Goal: Task Accomplishment & Management: Manage account settings

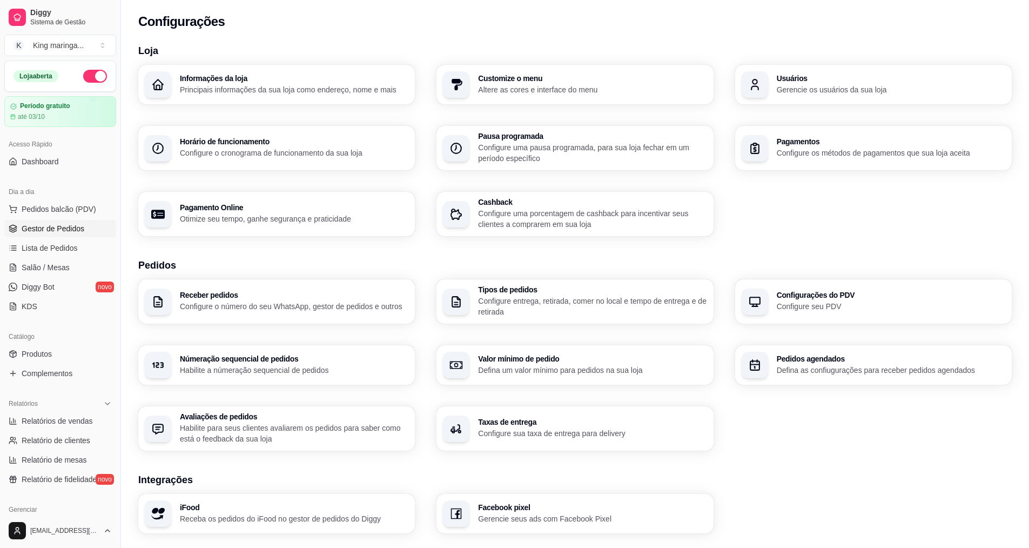
click at [36, 235] on link "Gestor de Pedidos" at bounding box center [60, 228] width 112 height 17
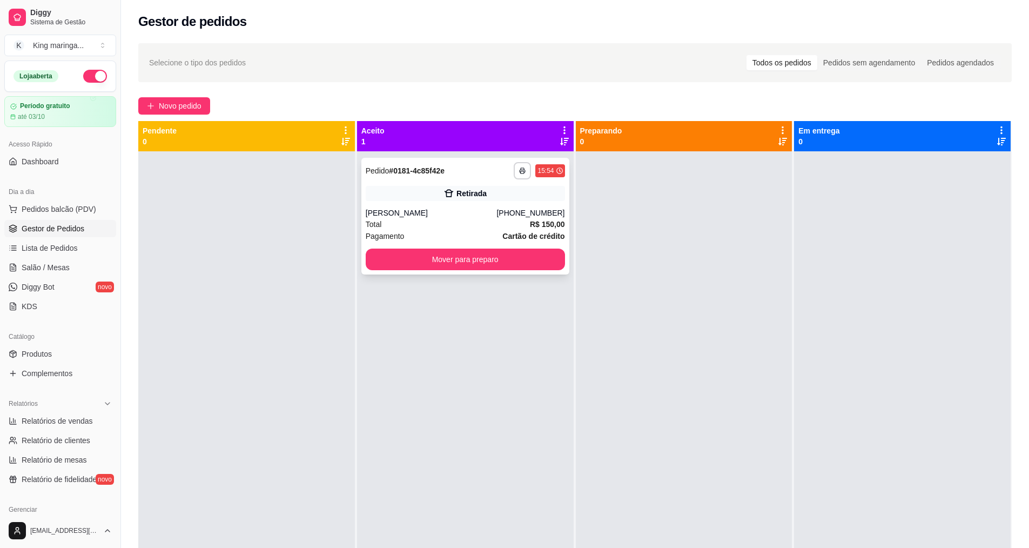
click at [410, 212] on div "[PERSON_NAME]" at bounding box center [431, 212] width 131 height 11
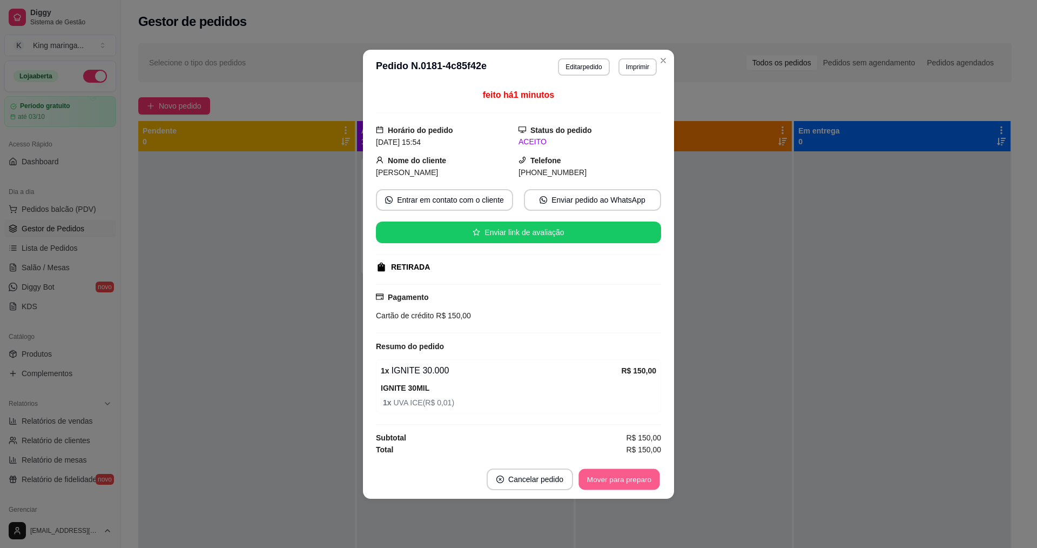
click at [624, 480] on button "Mover para preparo" at bounding box center [618, 478] width 81 height 21
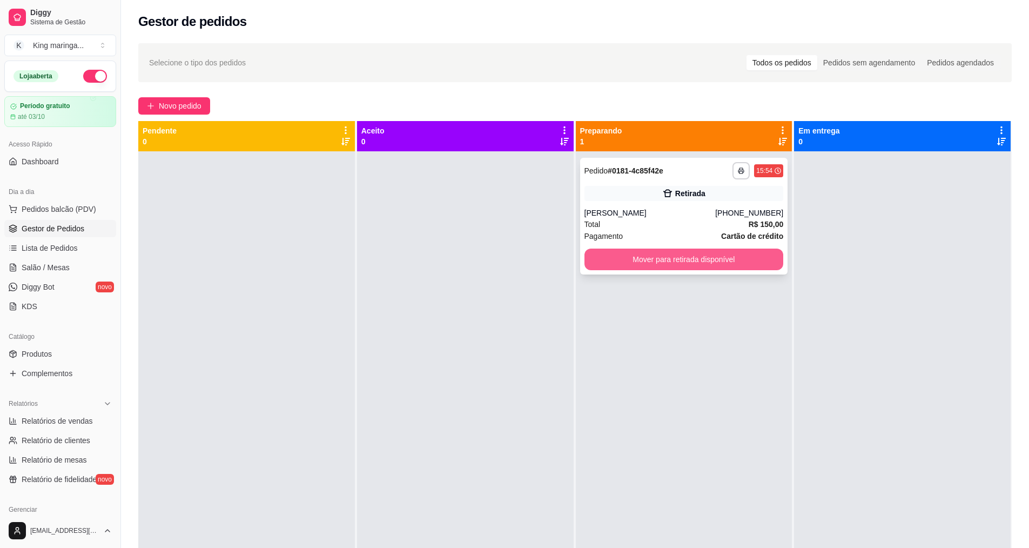
click at [744, 257] on button "Mover para retirada disponível" at bounding box center [683, 259] width 199 height 22
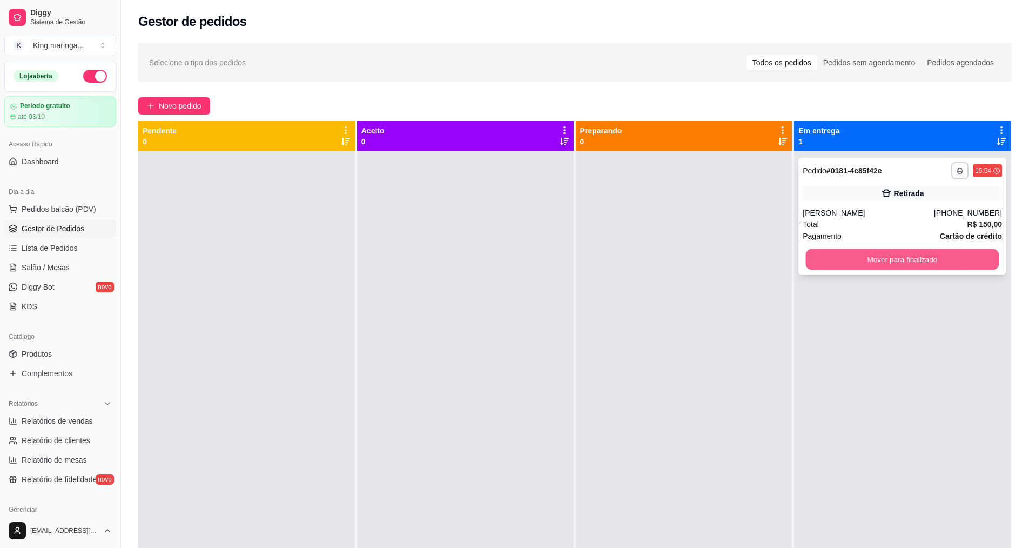
click at [921, 255] on button "Mover para finalizado" at bounding box center [902, 259] width 193 height 21
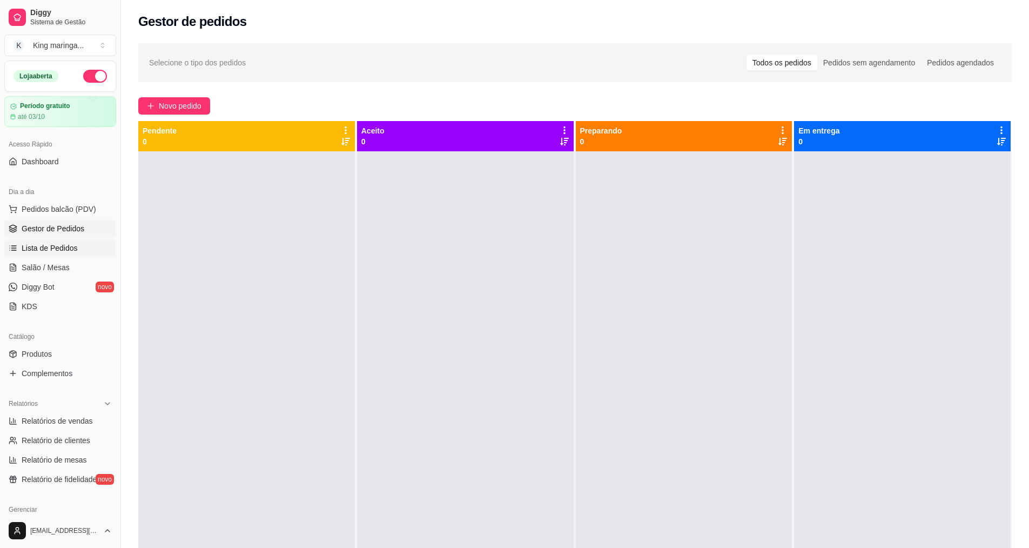
click at [73, 244] on span "Lista de Pedidos" at bounding box center [50, 248] width 56 height 11
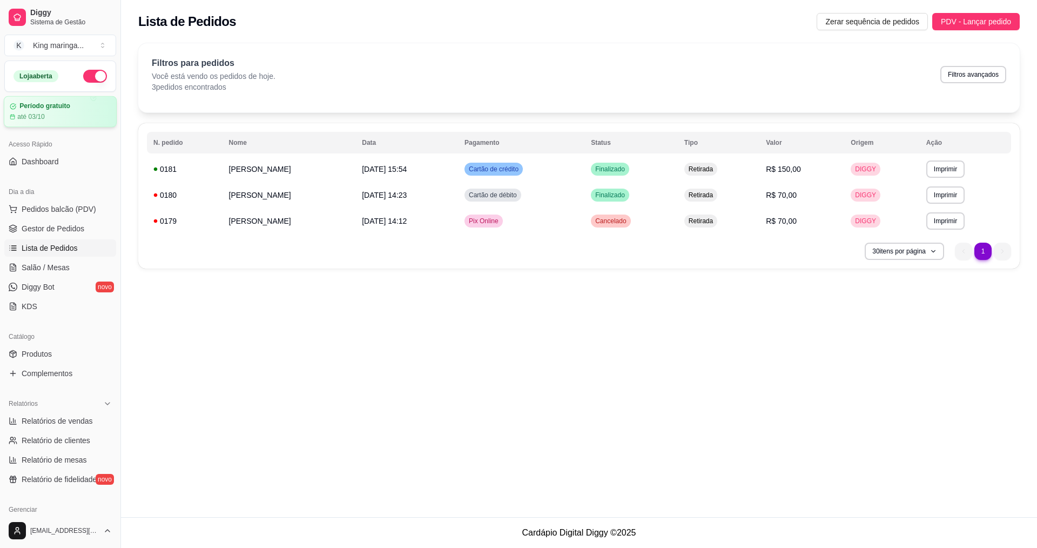
click at [42, 103] on article "Período gratuito" at bounding box center [44, 106] width 51 height 8
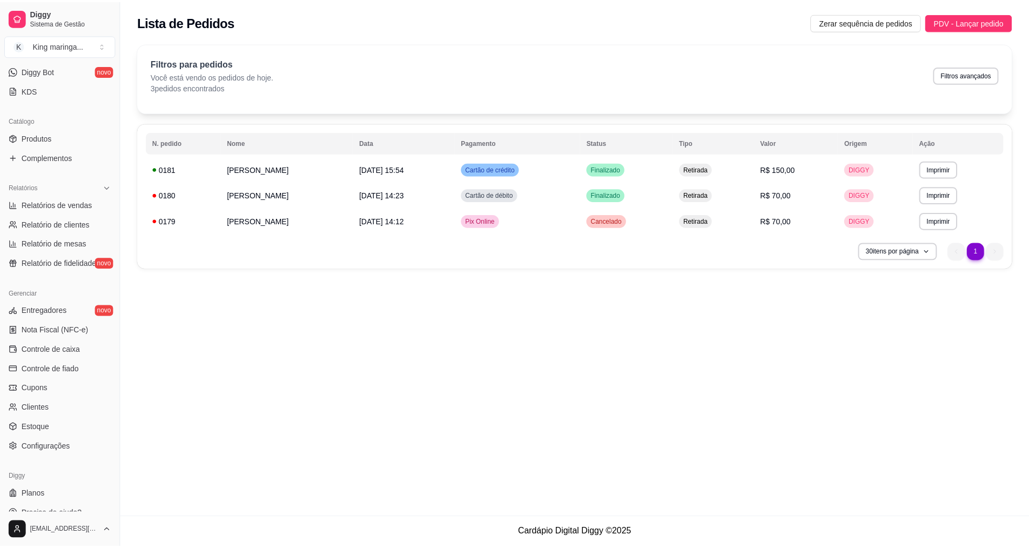
scroll to position [230, 0]
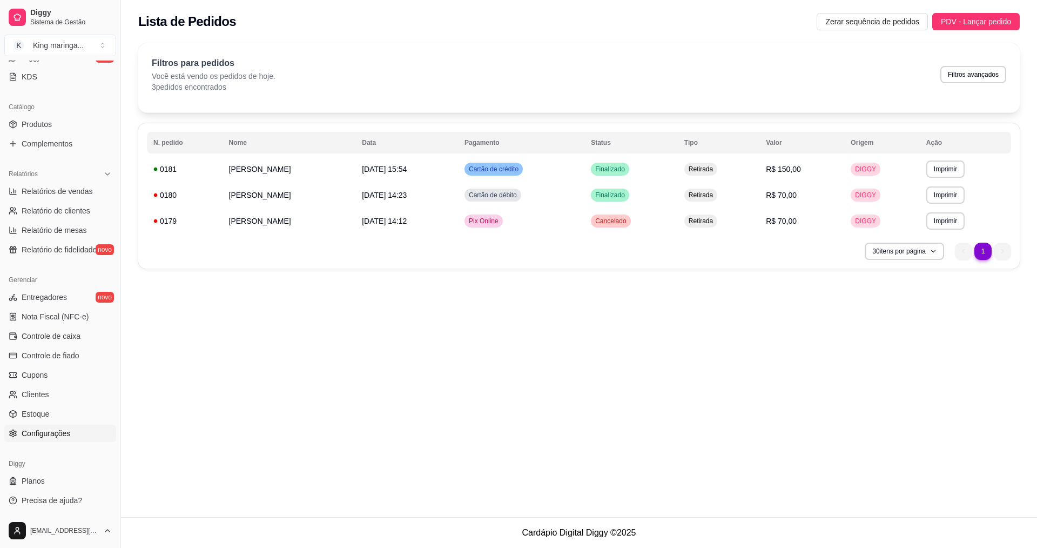
click at [43, 434] on span "Configurações" at bounding box center [46, 433] width 49 height 11
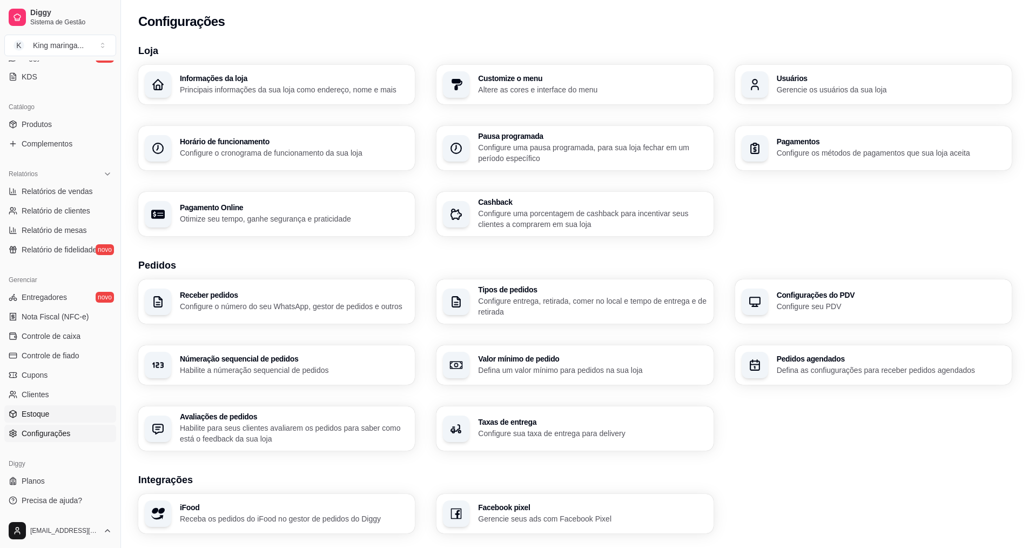
click at [56, 412] on link "Estoque" at bounding box center [60, 413] width 112 height 17
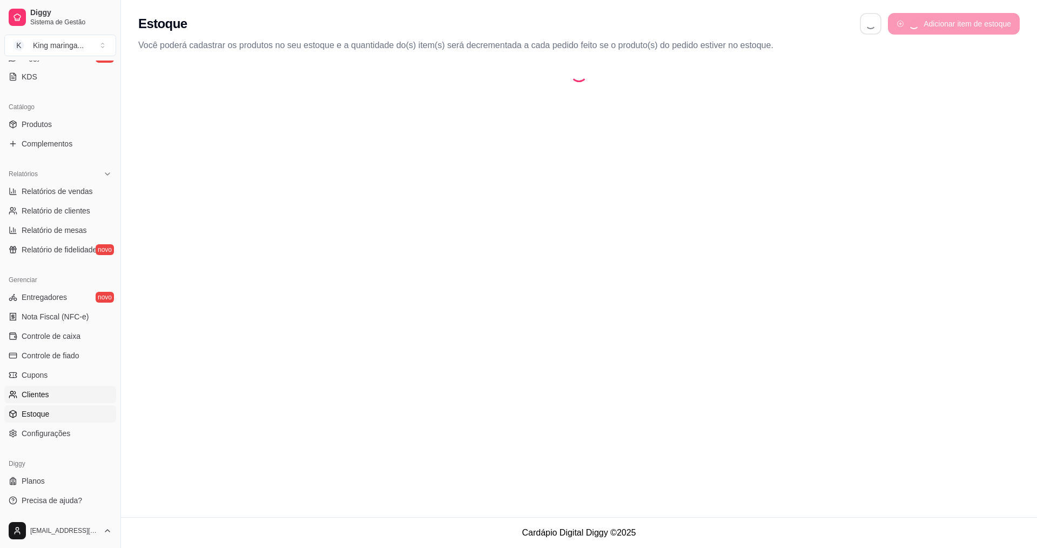
select select "QUANTITY_ORDER"
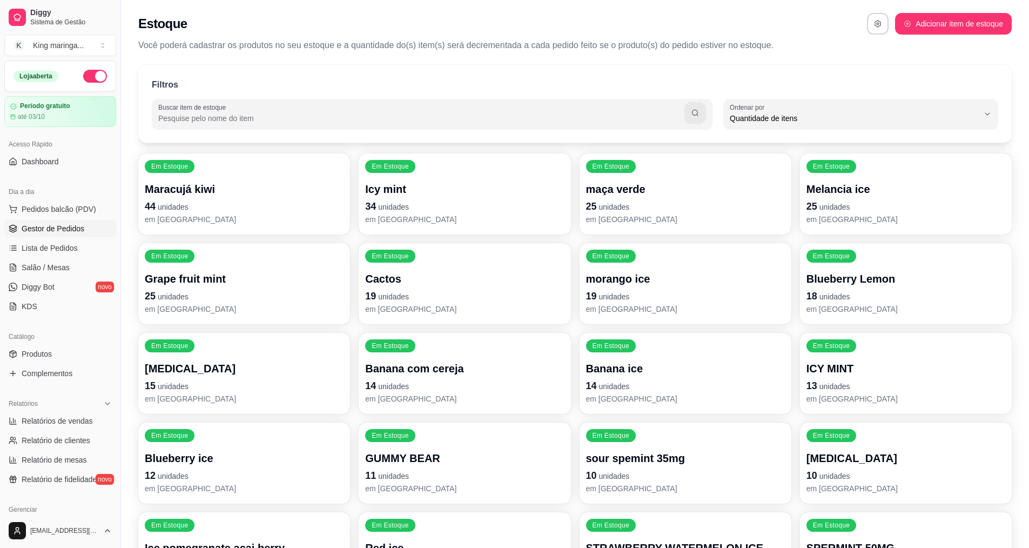
click at [51, 232] on span "Gestor de Pedidos" at bounding box center [53, 228] width 63 height 11
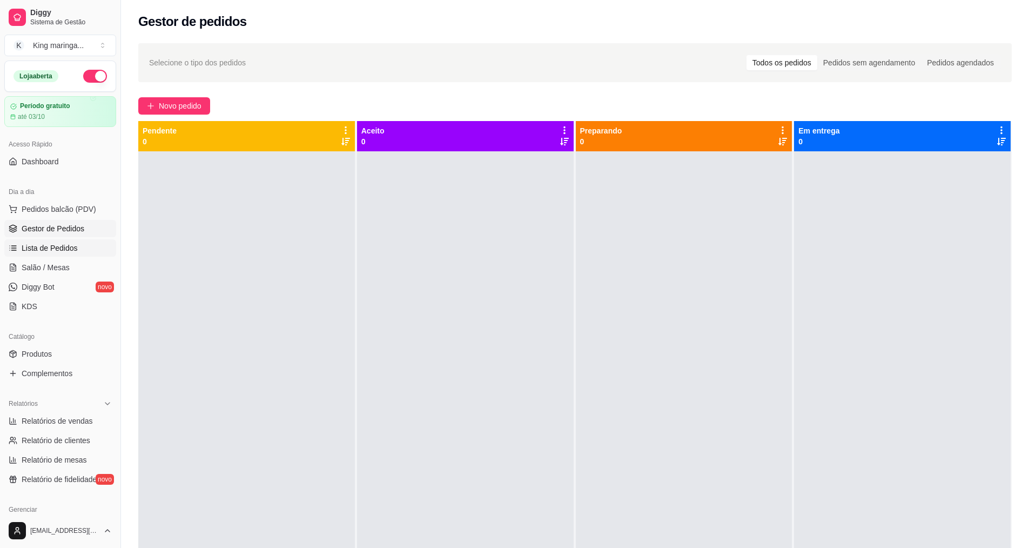
click at [46, 245] on span "Lista de Pedidos" at bounding box center [50, 248] width 56 height 11
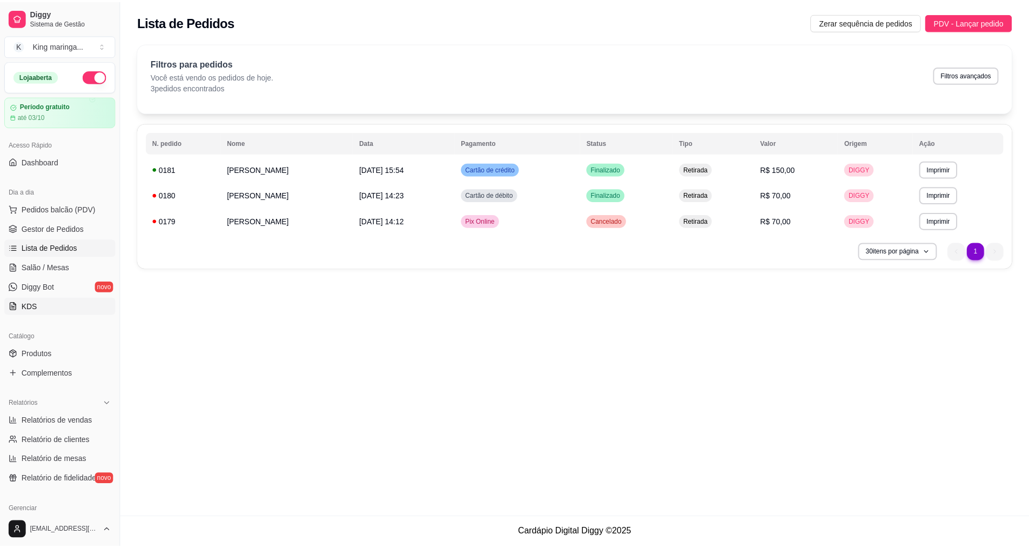
scroll to position [54, 0]
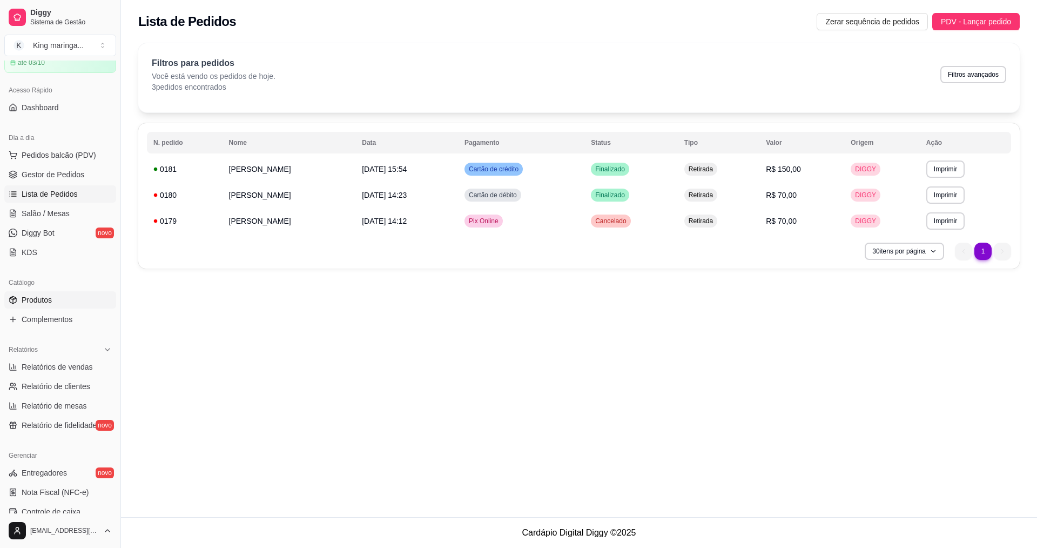
click at [54, 297] on link "Produtos" at bounding box center [60, 299] width 112 height 17
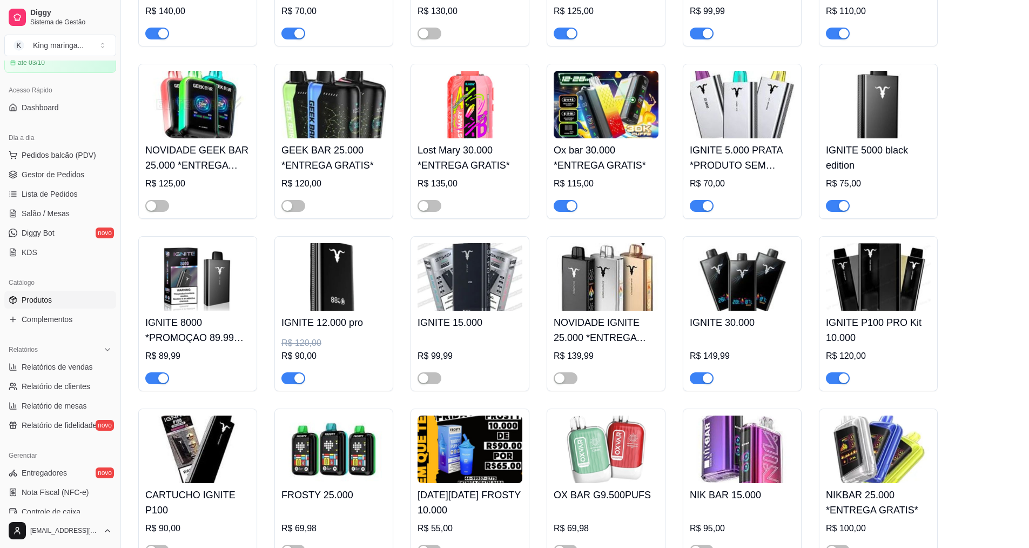
scroll to position [702, 0]
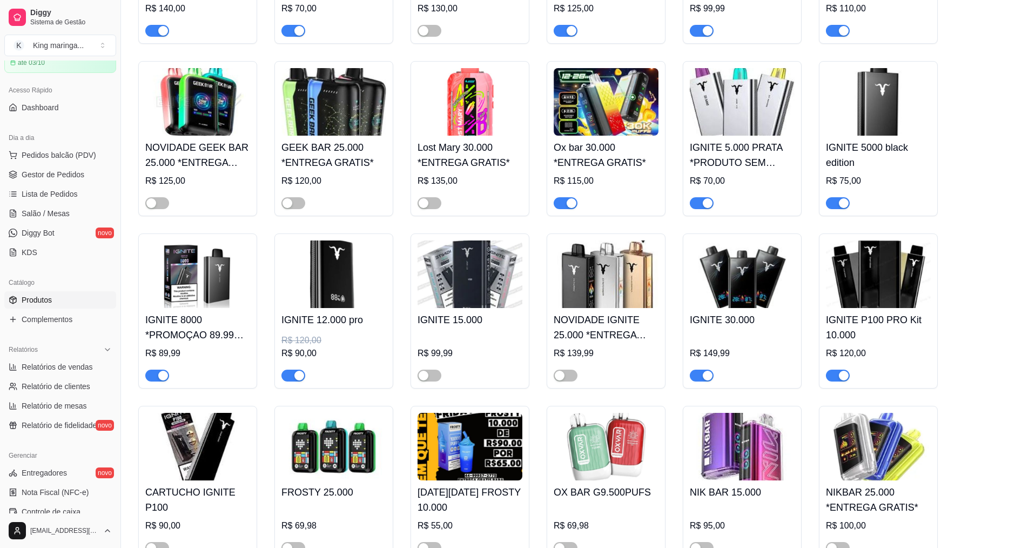
click at [739, 280] on img at bounding box center [742, 274] width 105 height 68
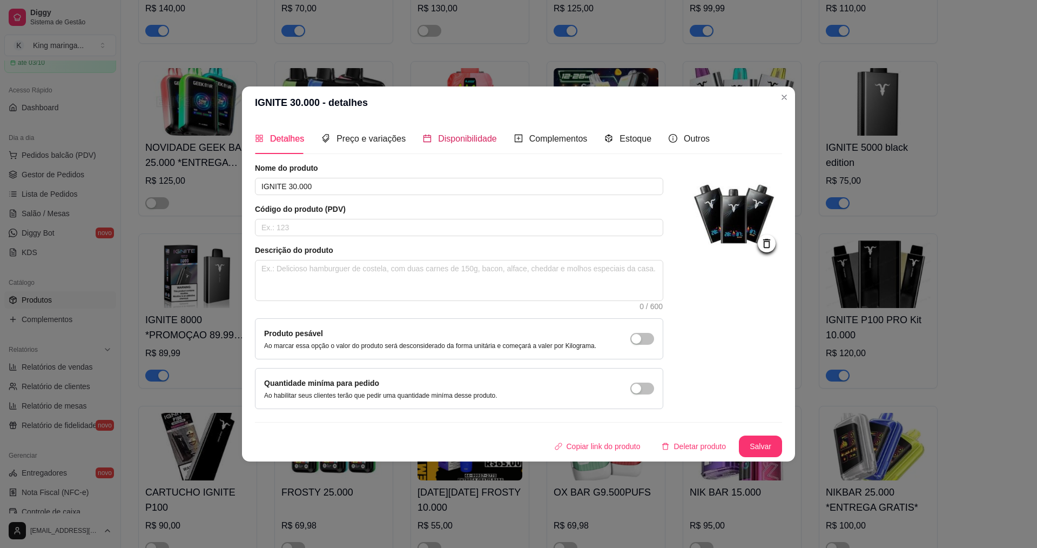
click at [449, 143] on span "Disponibilidade" at bounding box center [467, 138] width 59 height 9
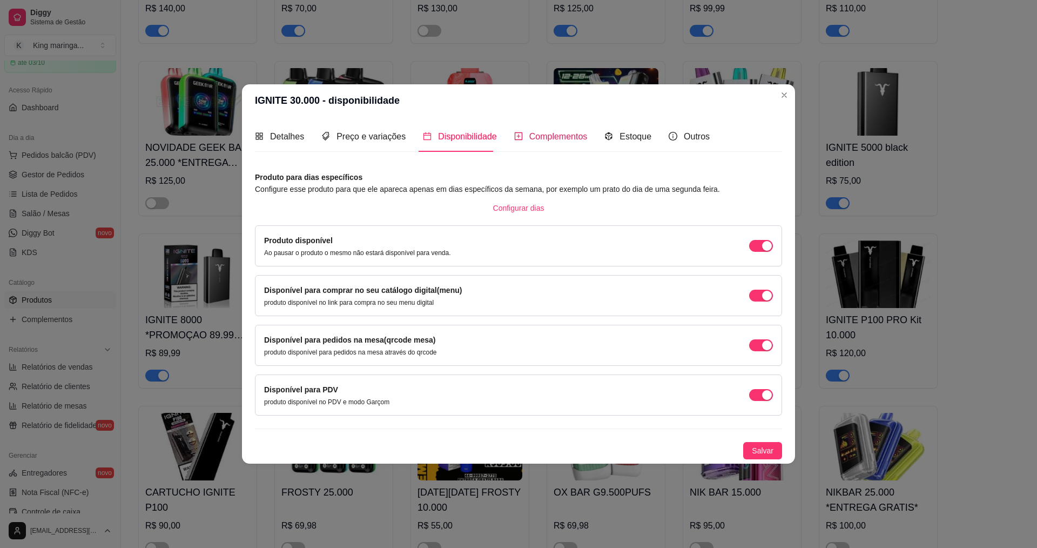
click at [581, 135] on span "Complementos" at bounding box center [558, 136] width 58 height 9
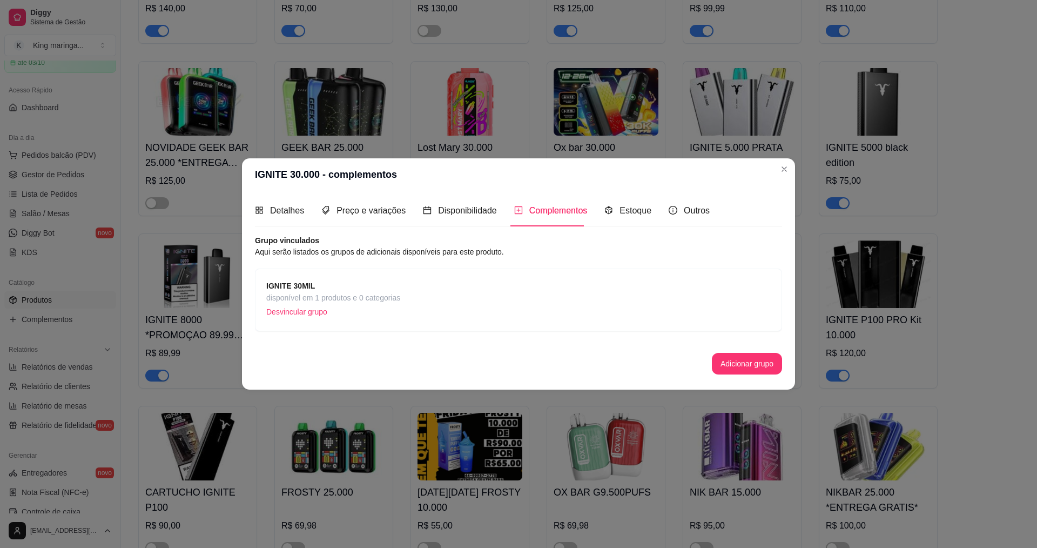
click at [321, 292] on span "disponível em 1 produtos e 0 categorias" at bounding box center [333, 298] width 134 height 12
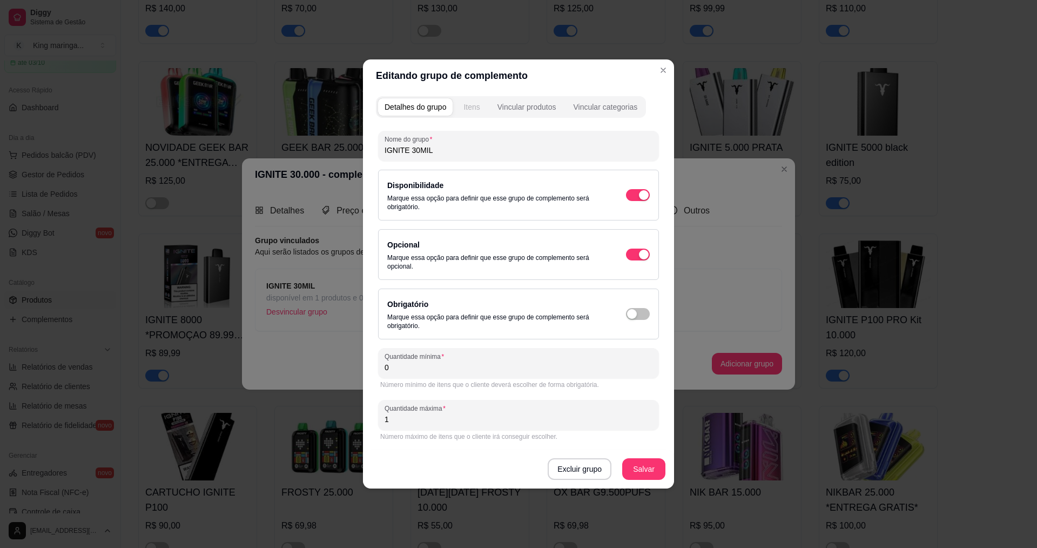
click at [464, 105] on div "Itens" at bounding box center [471, 107] width 16 height 11
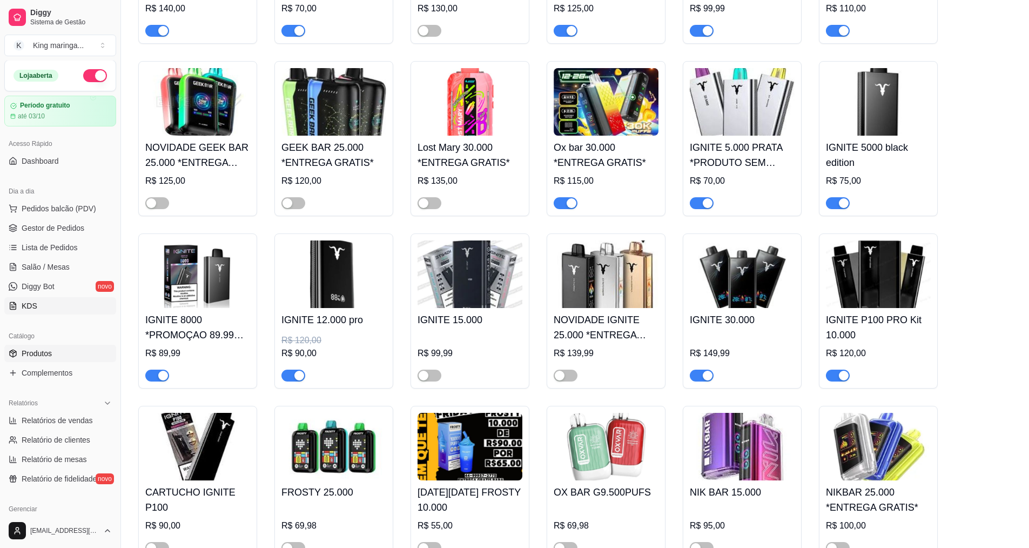
scroll to position [0, 0]
click at [65, 226] on span "Gestor de Pedidos" at bounding box center [53, 228] width 63 height 11
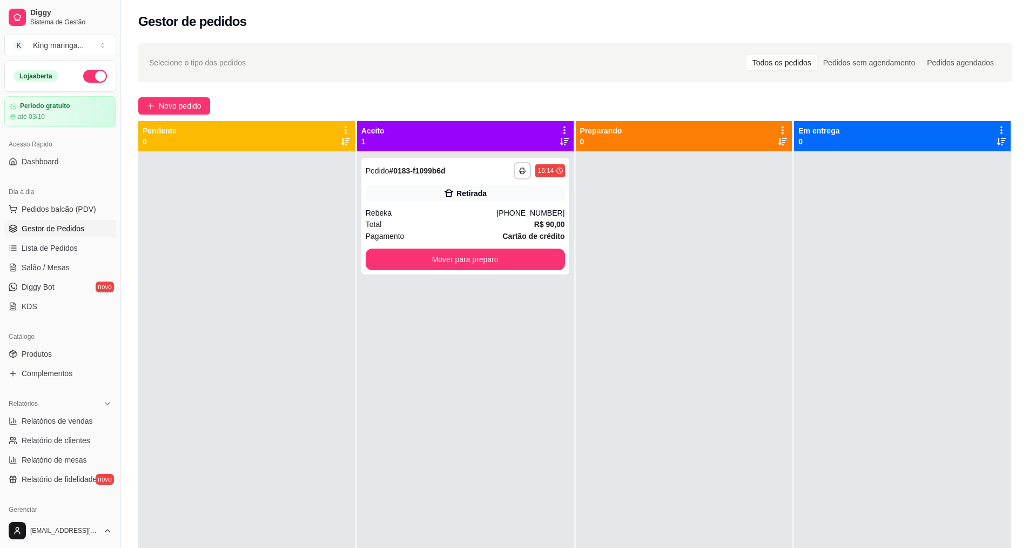
click at [435, 375] on div "**********" at bounding box center [465, 425] width 217 height 548
click at [928, 62] on div "Pedidos agendados" at bounding box center [960, 62] width 79 height 15
click at [921, 55] on input "Pedidos agendados" at bounding box center [921, 55] width 0 height 0
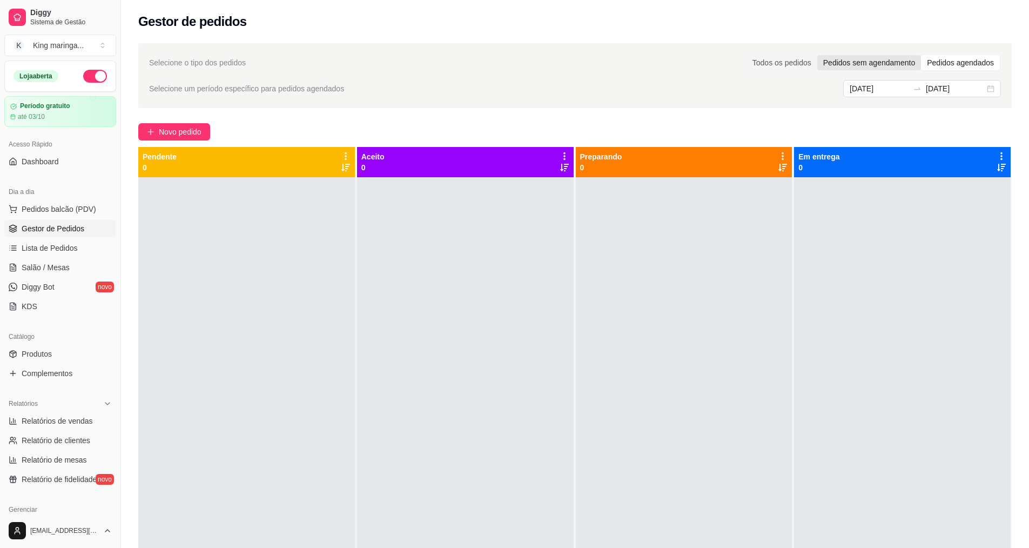
click at [871, 63] on div "Pedidos sem agendamento" at bounding box center [869, 62] width 104 height 15
click at [817, 55] on input "Pedidos sem agendamento" at bounding box center [817, 55] width 0 height 0
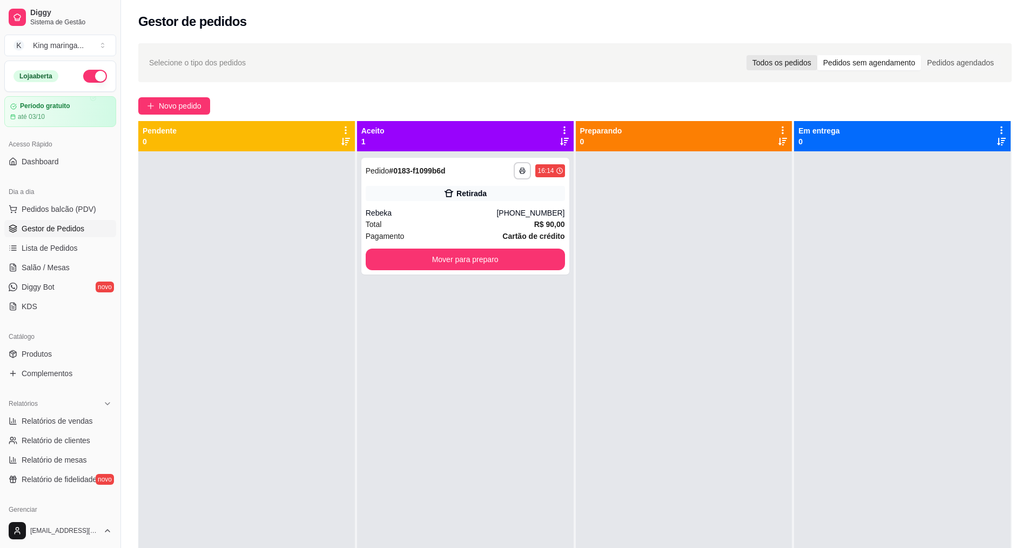
click at [783, 60] on div "Todos os pedidos" at bounding box center [781, 62] width 71 height 15
click at [746, 55] on input "Todos os pedidos" at bounding box center [746, 55] width 0 height 0
click at [490, 268] on button "Mover para preparo" at bounding box center [464, 259] width 193 height 21
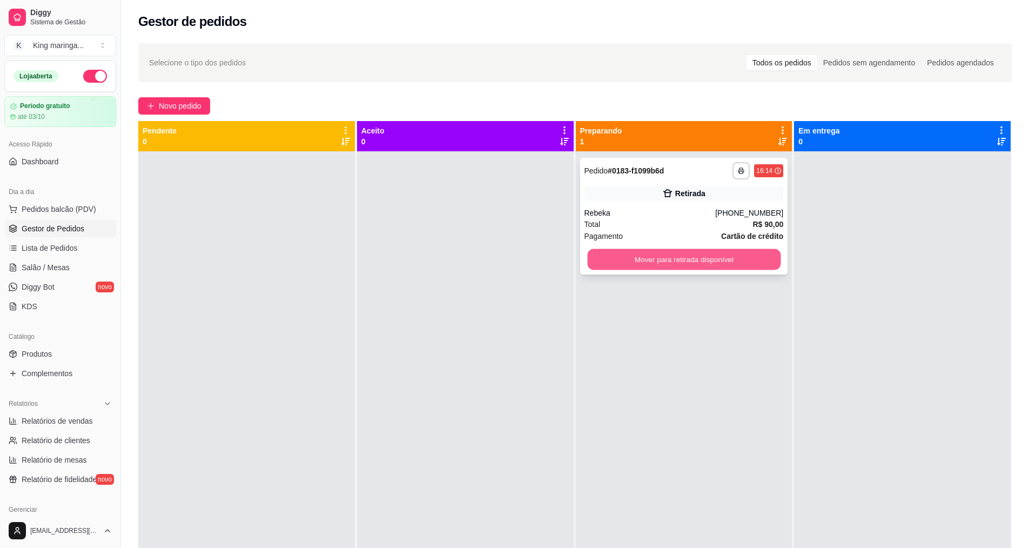
click at [695, 253] on button "Mover para retirada disponível" at bounding box center [683, 259] width 193 height 21
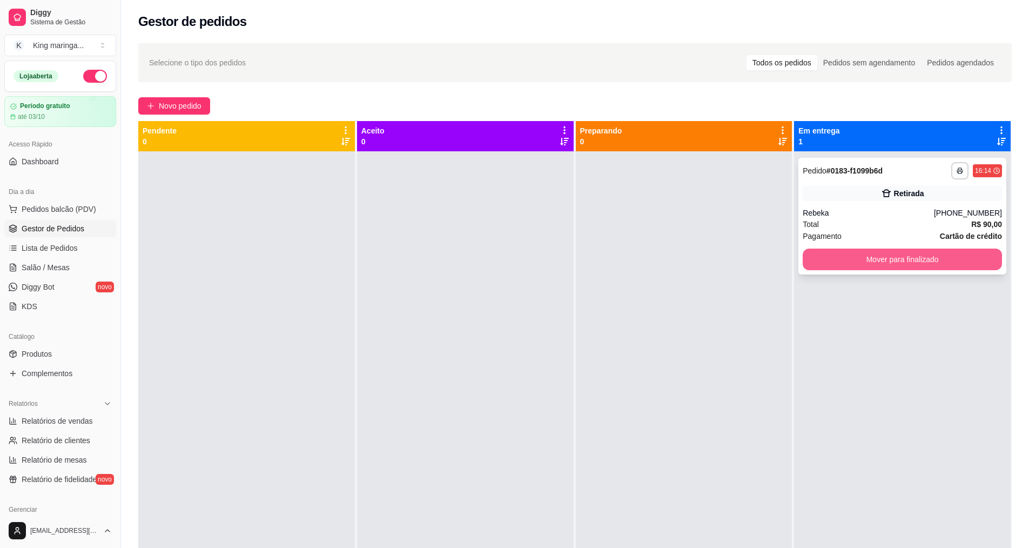
click at [954, 261] on button "Mover para finalizado" at bounding box center [902, 259] width 199 height 22
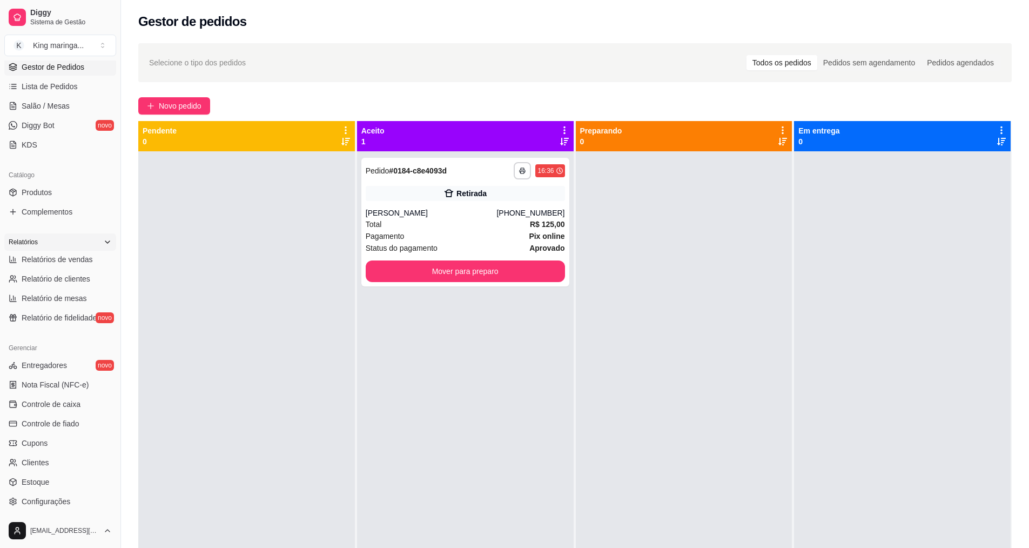
scroll to position [162, 0]
click at [51, 192] on span "Produtos" at bounding box center [37, 191] width 30 height 11
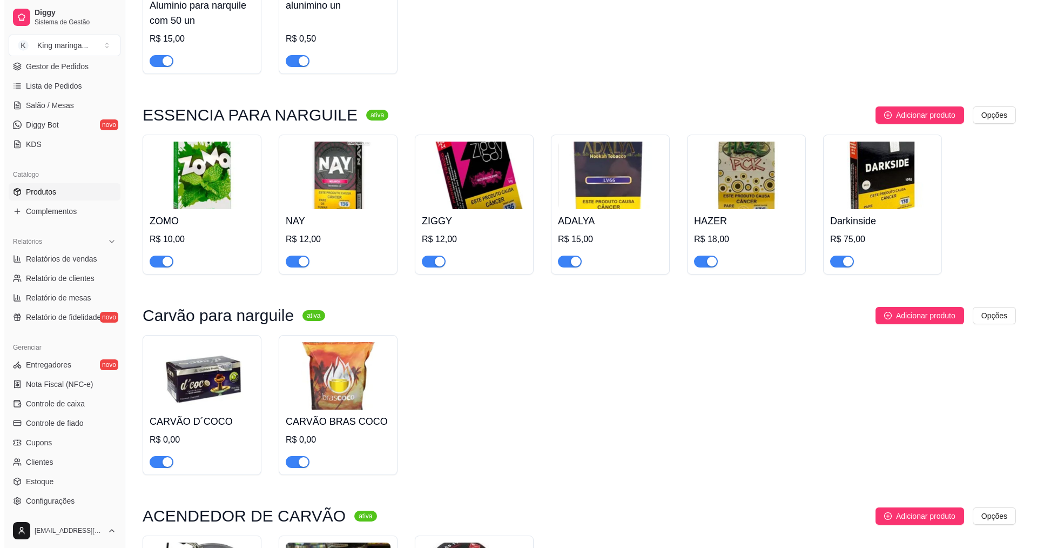
scroll to position [3889, 0]
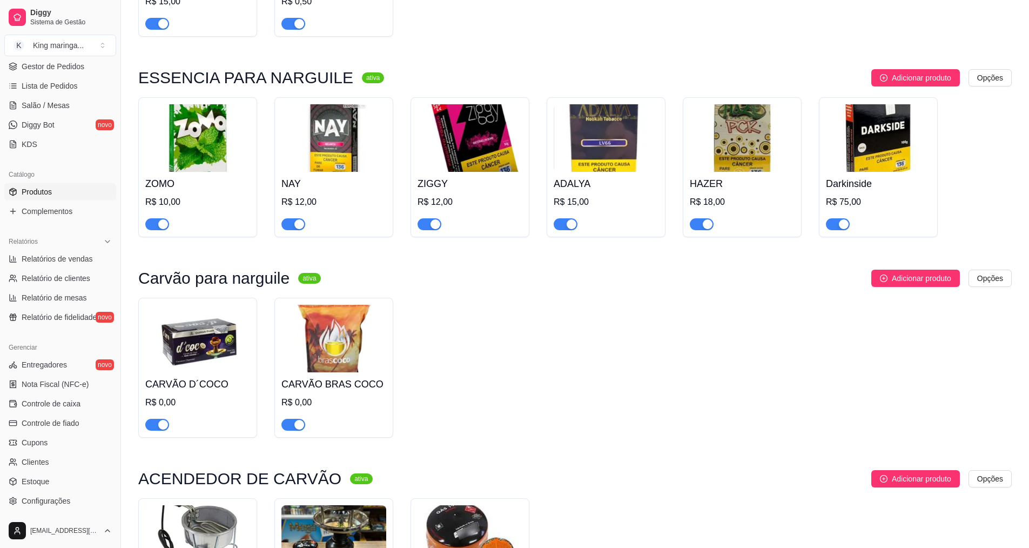
click at [174, 196] on div "R$ 10,00" at bounding box center [197, 202] width 105 height 13
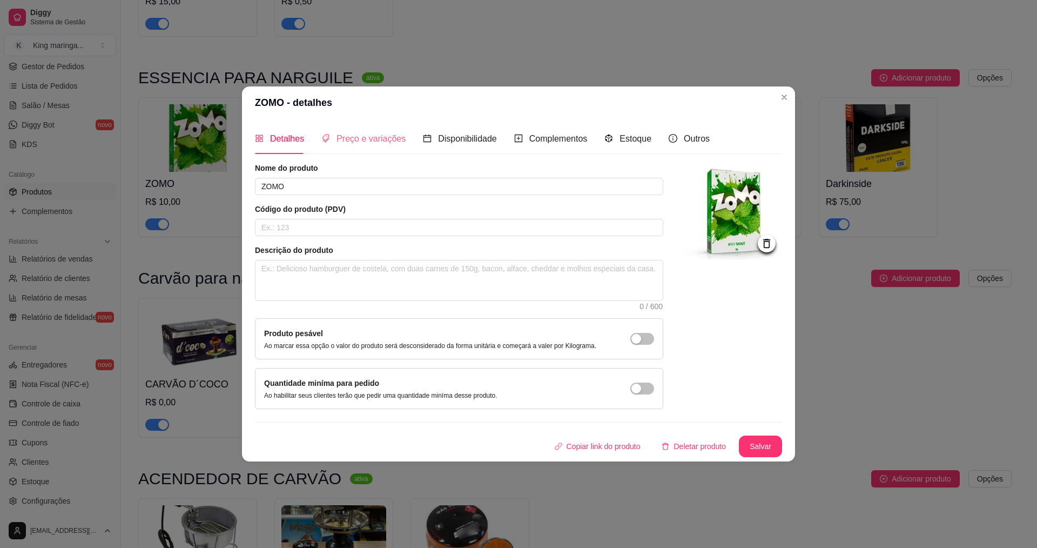
click at [387, 129] on div "Preço e variações" at bounding box center [363, 138] width 84 height 31
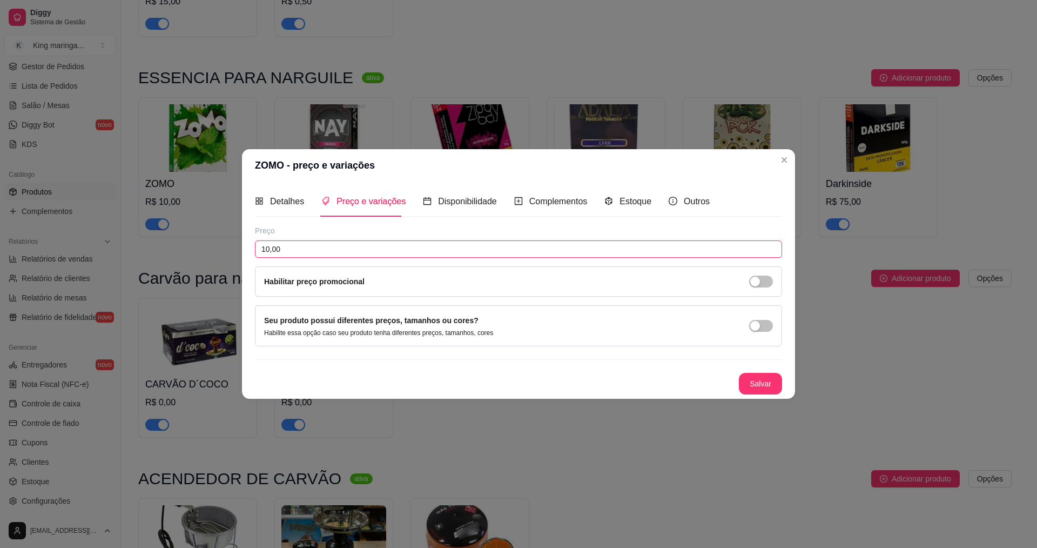
click at [288, 251] on input "10,00" at bounding box center [518, 248] width 527 height 17
type input "10,50"
click at [748, 382] on button "Salvar" at bounding box center [760, 384] width 43 height 22
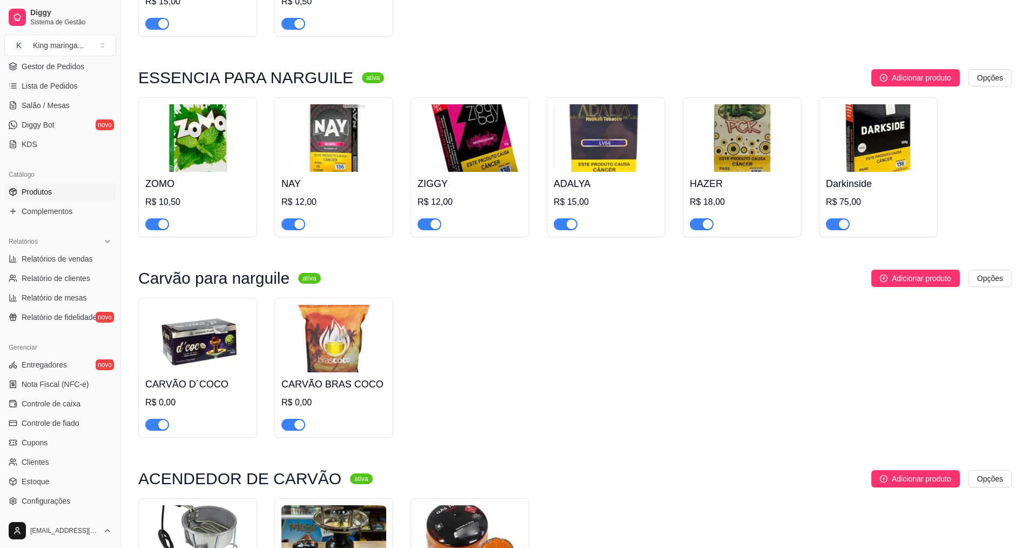
click at [614, 120] on img at bounding box center [606, 138] width 105 height 68
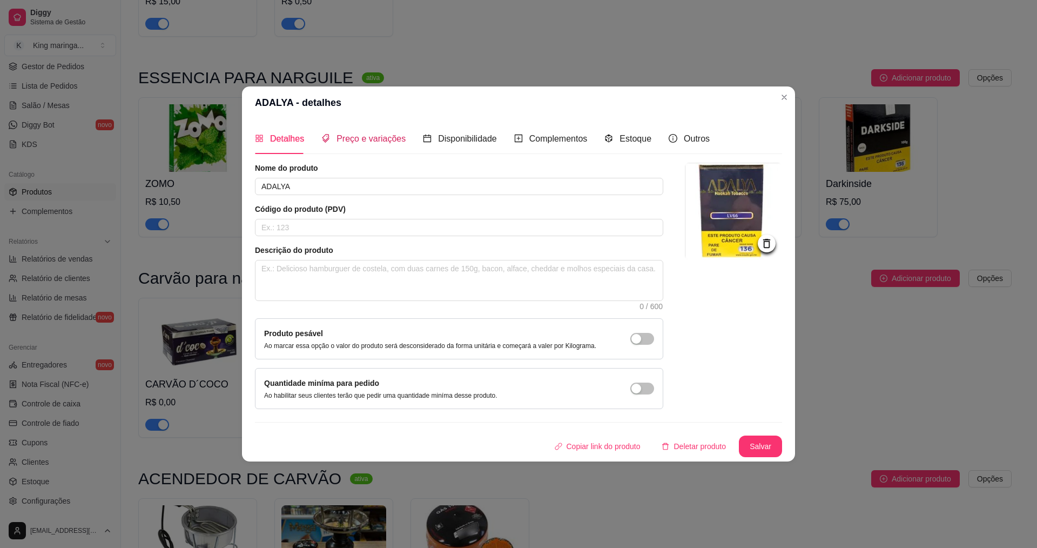
click at [386, 143] on span "Preço e variações" at bounding box center [371, 138] width 69 height 9
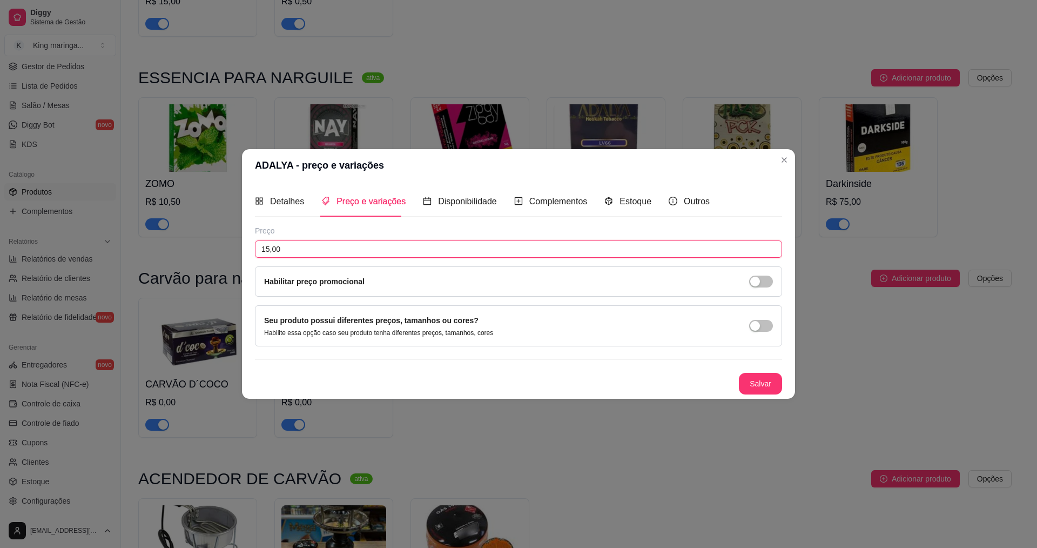
click at [344, 245] on input "15,00" at bounding box center [518, 248] width 527 height 17
type input "18,00"
click at [783, 384] on div "Detalhes Preço e variações Disponibilidade Complementos Estoque Outros Nome do …" at bounding box center [518, 289] width 553 height 217
click at [766, 388] on button "Salvar" at bounding box center [760, 383] width 42 height 21
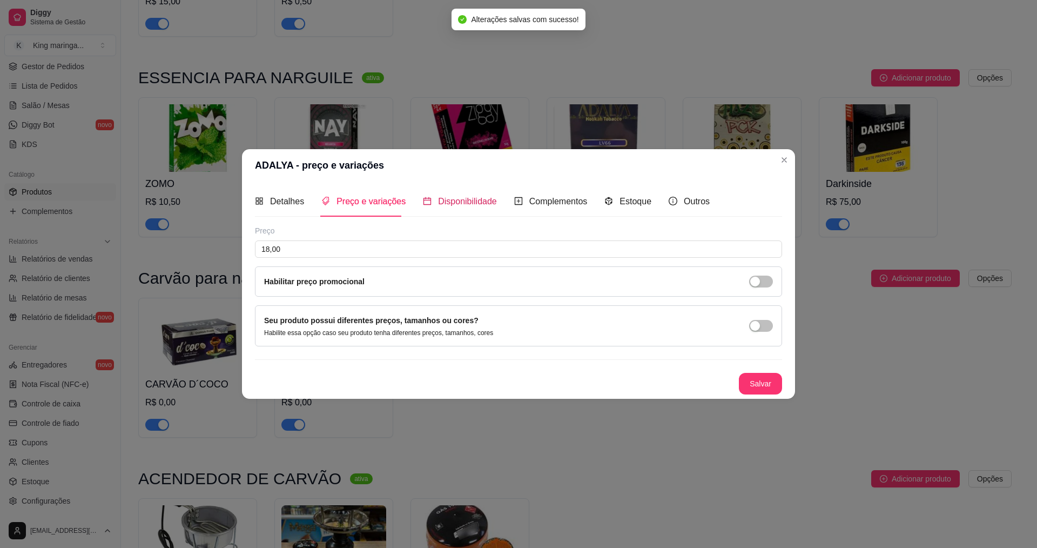
click at [481, 200] on span "Disponibilidade" at bounding box center [467, 201] width 59 height 9
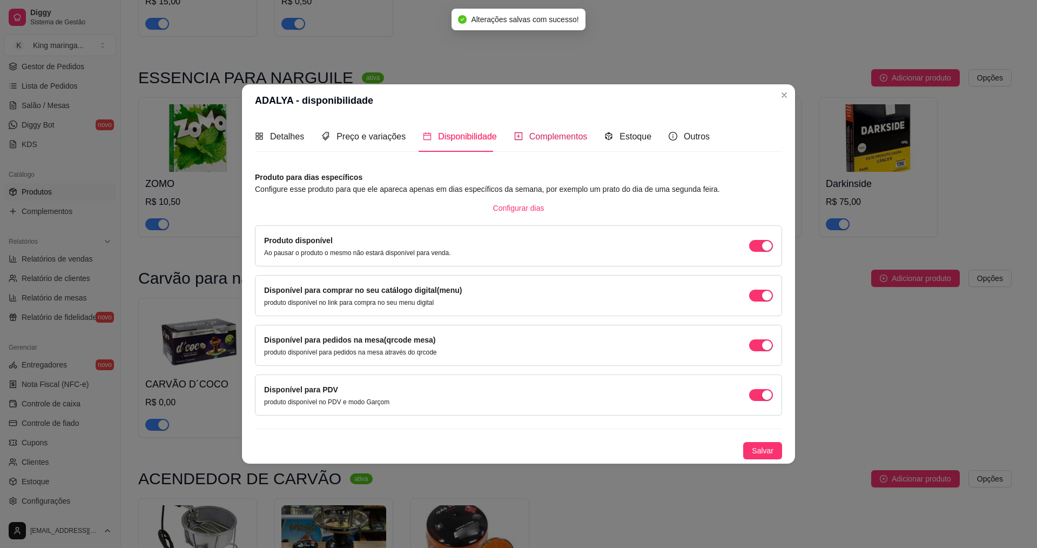
click at [540, 137] on span "Complementos" at bounding box center [558, 136] width 58 height 9
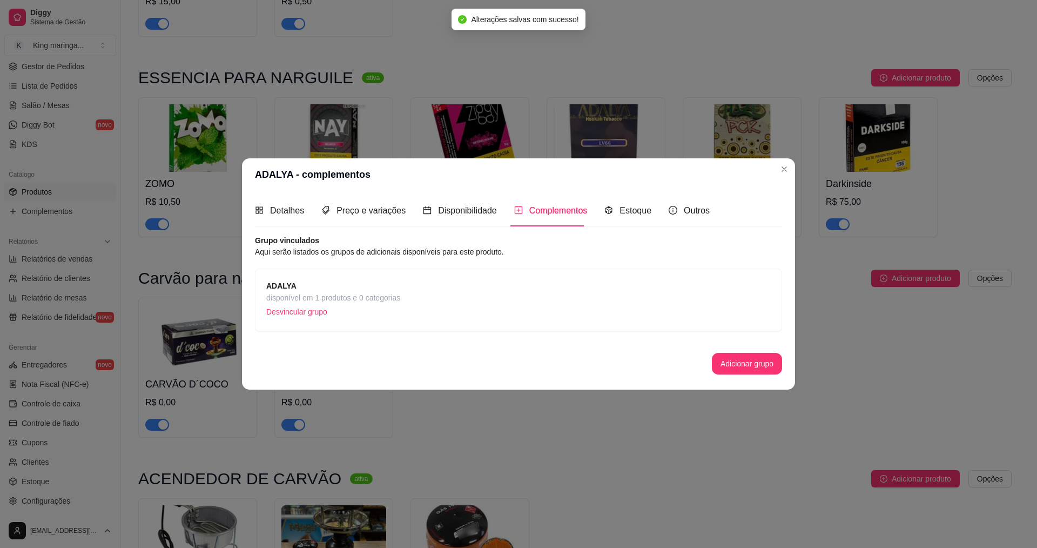
click at [329, 282] on span "ADALYA" at bounding box center [333, 286] width 134 height 12
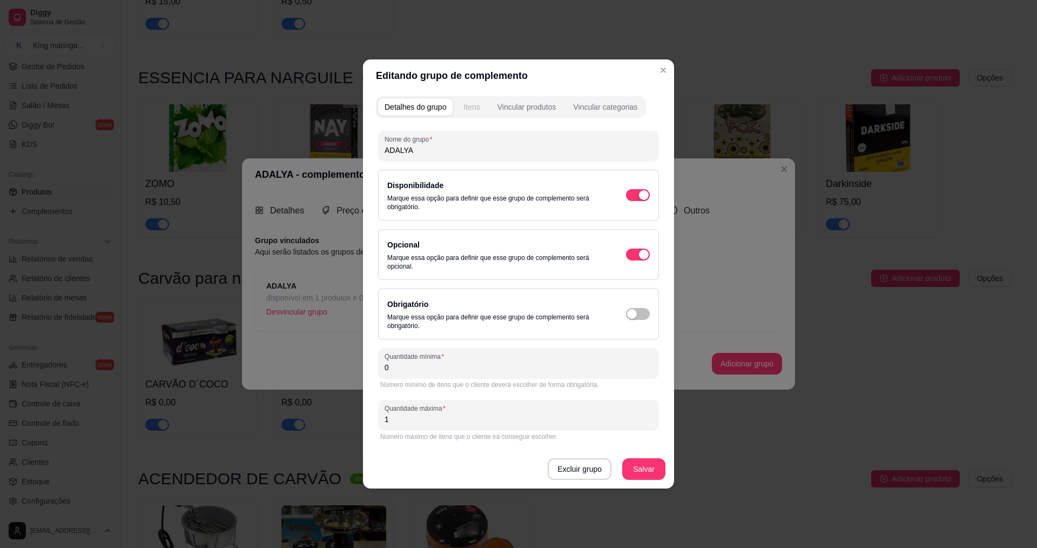
click at [464, 109] on div "Itens" at bounding box center [471, 107] width 16 height 11
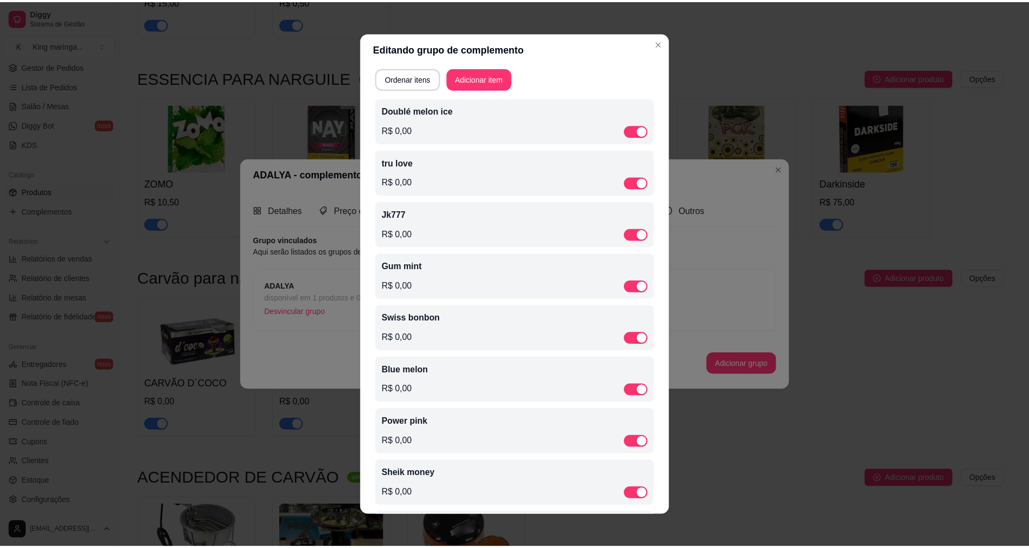
scroll to position [0, 0]
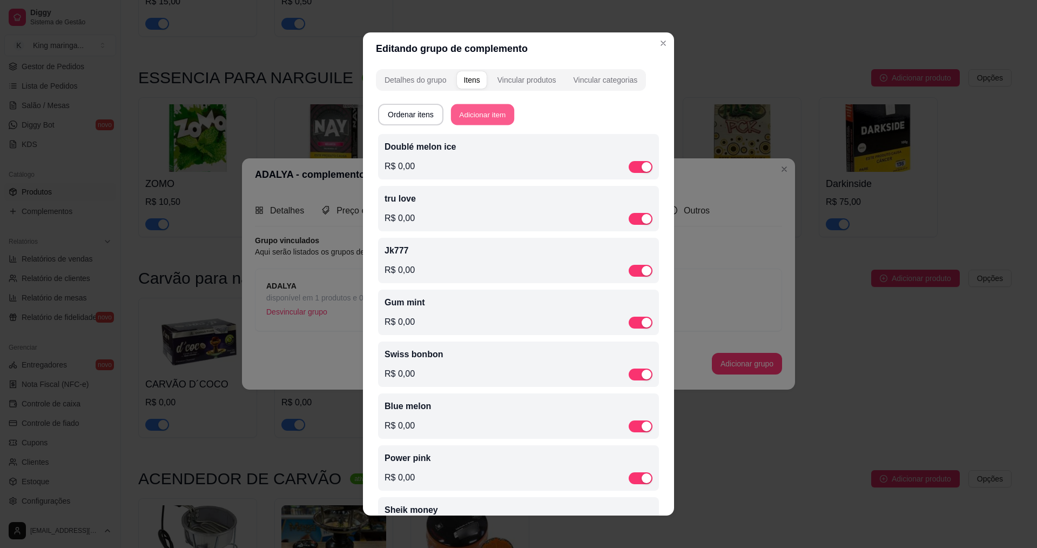
click at [488, 109] on button "Adicionar item" at bounding box center [482, 114] width 63 height 21
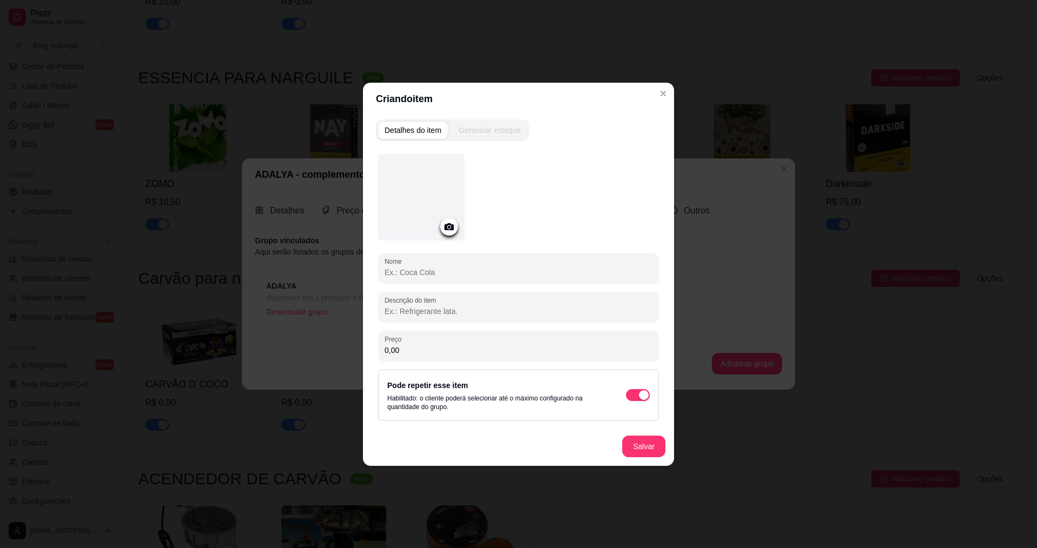
click at [419, 274] on input "Nome" at bounding box center [519, 272] width 268 height 11
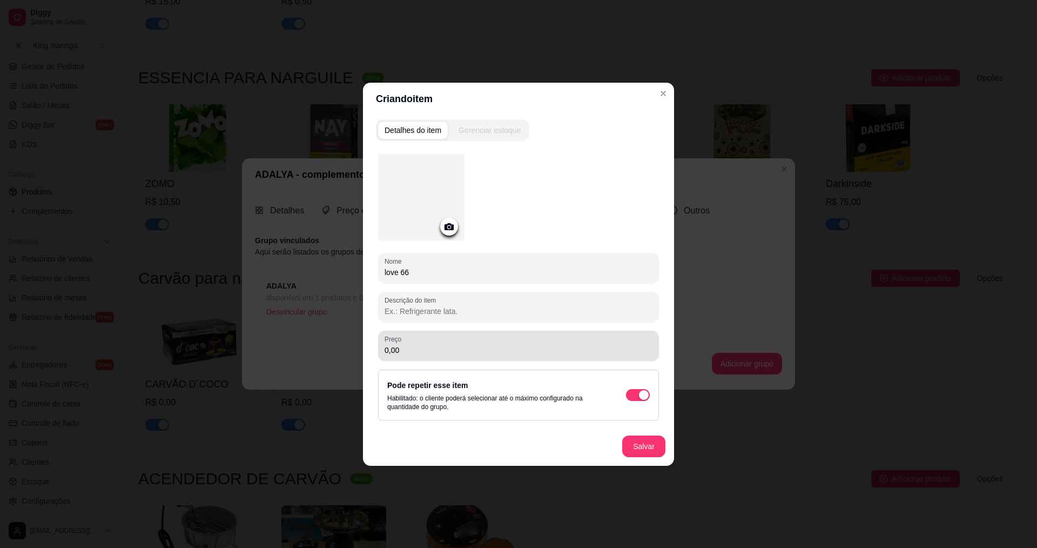
type input "love 66"
click at [407, 341] on div "0,00" at bounding box center [519, 346] width 268 height 22
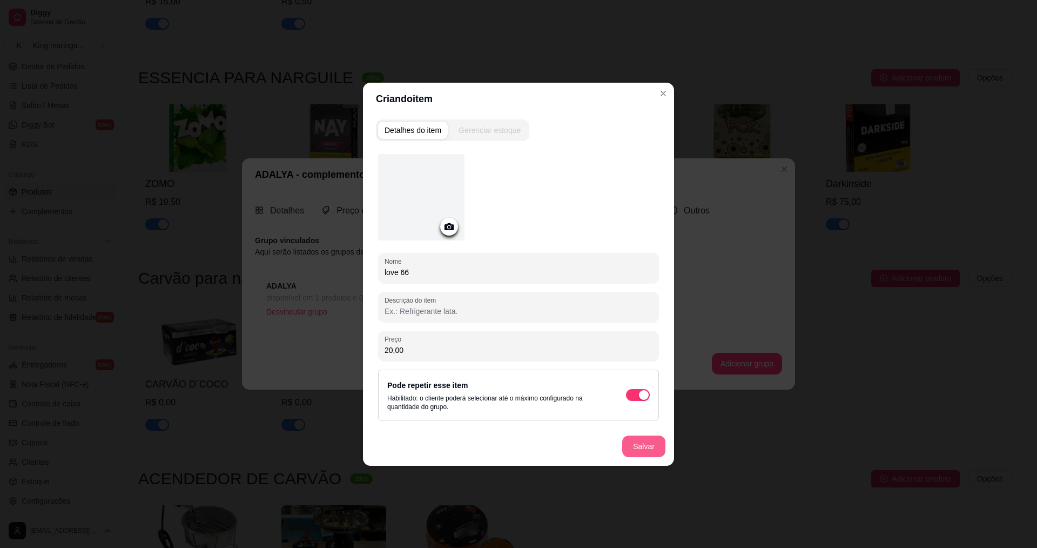
type input "20,00"
click at [655, 446] on button "Salvar" at bounding box center [643, 446] width 43 height 22
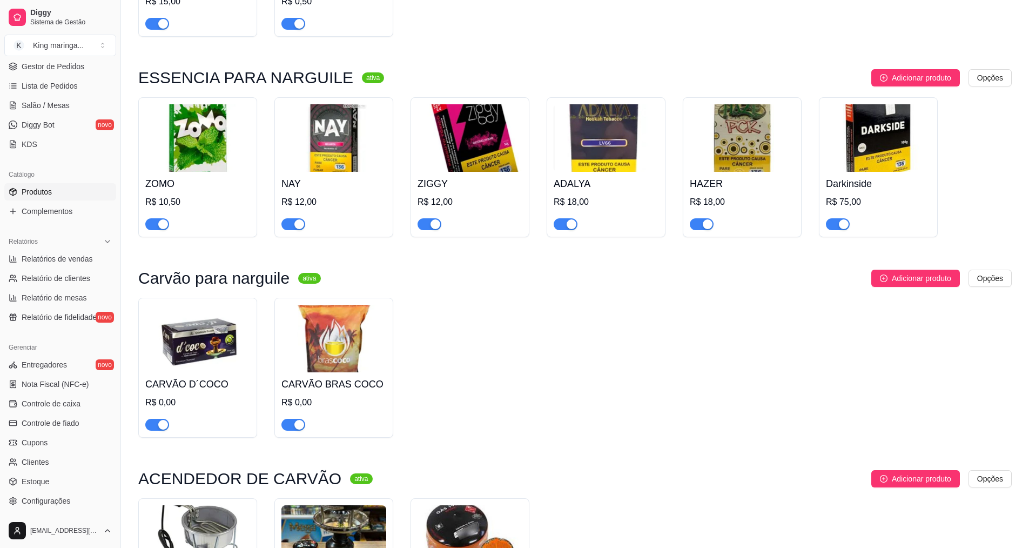
click at [591, 104] on img at bounding box center [606, 138] width 105 height 68
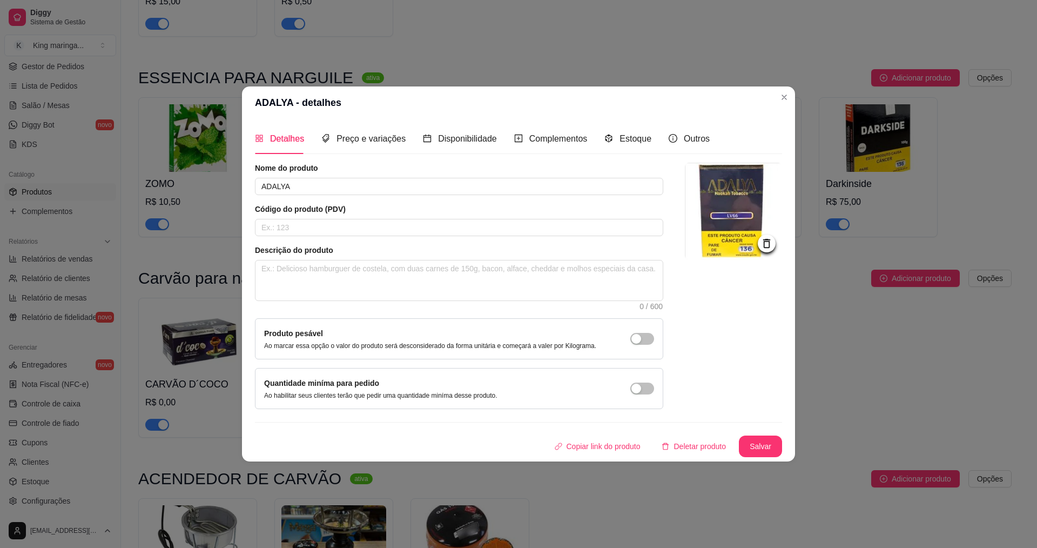
click at [745, 224] on img at bounding box center [733, 211] width 97 height 97
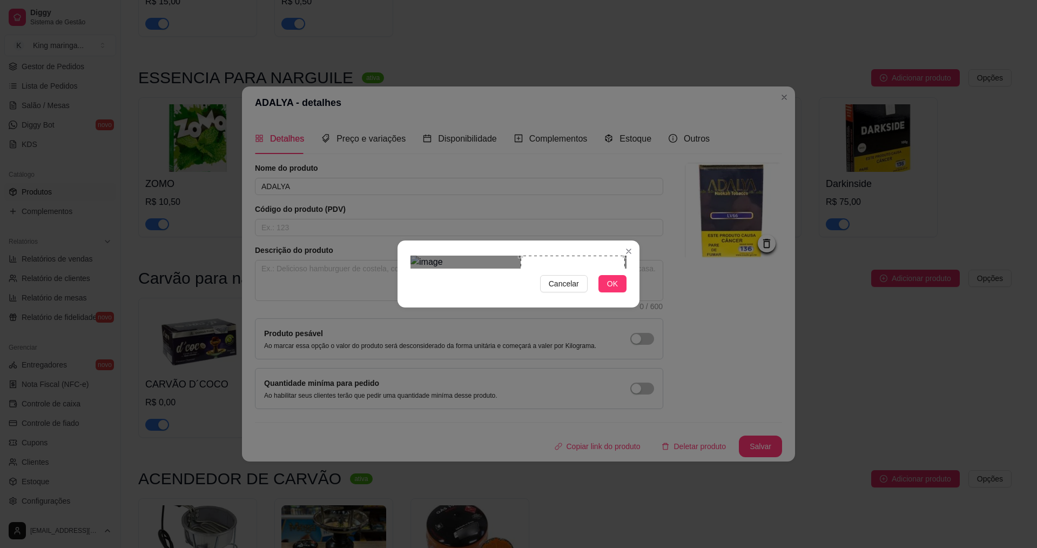
click at [601, 293] on div "Use the arrow keys to move the crop selection area" at bounding box center [573, 307] width 104 height 104
click at [624, 292] on button "OK" at bounding box center [612, 283] width 28 height 17
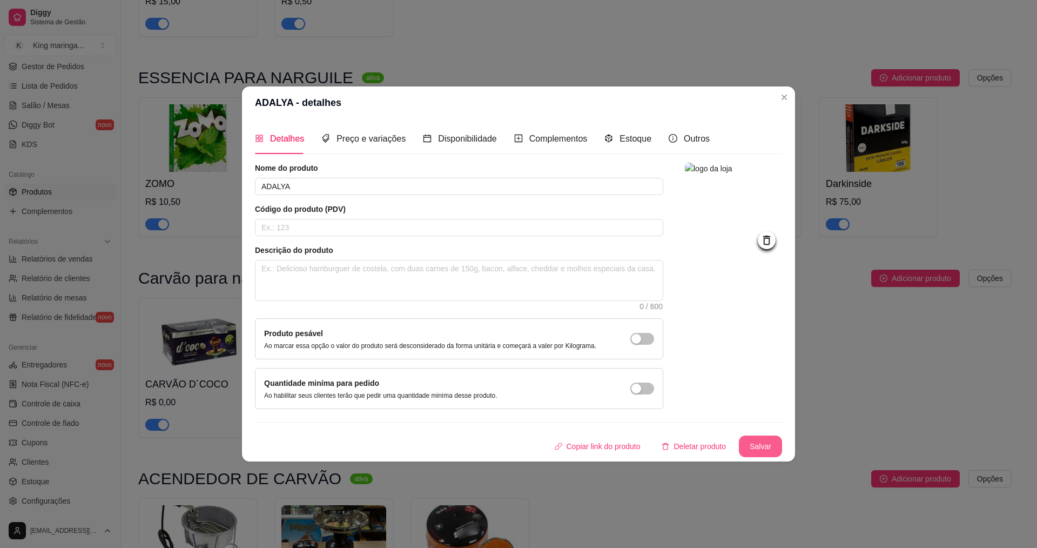
click at [771, 453] on button "Salvar" at bounding box center [760, 446] width 43 height 22
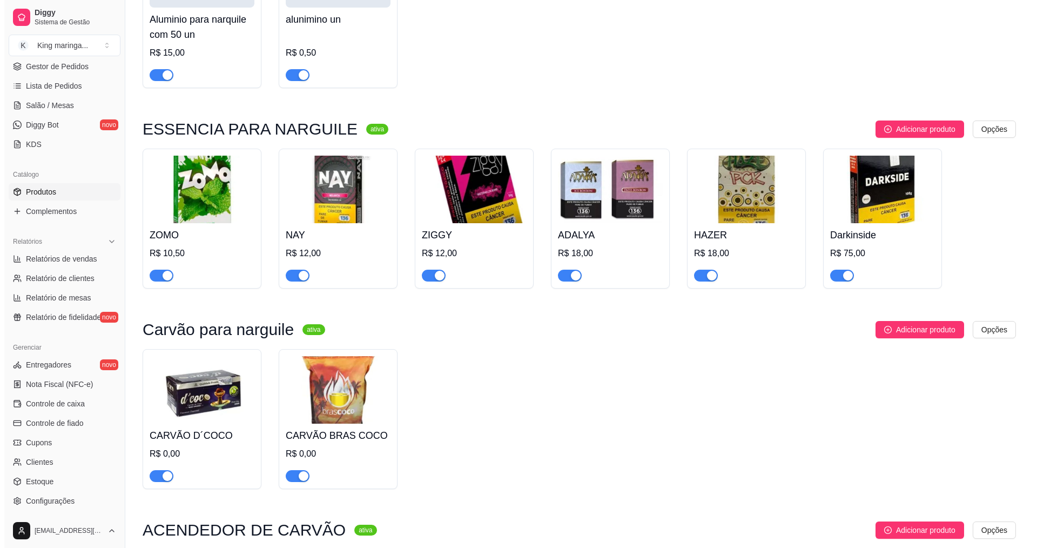
scroll to position [3727, 0]
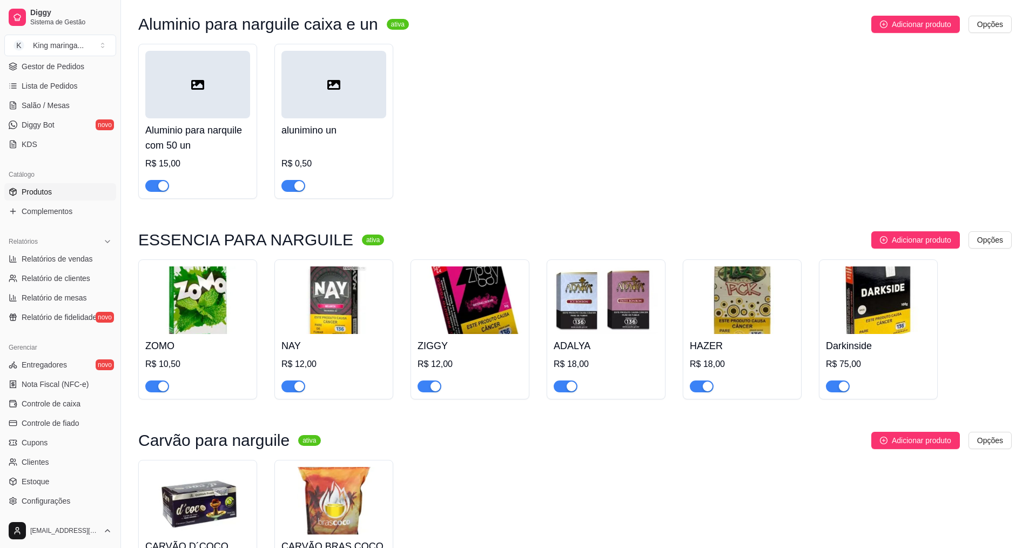
click at [625, 287] on img at bounding box center [606, 300] width 105 height 68
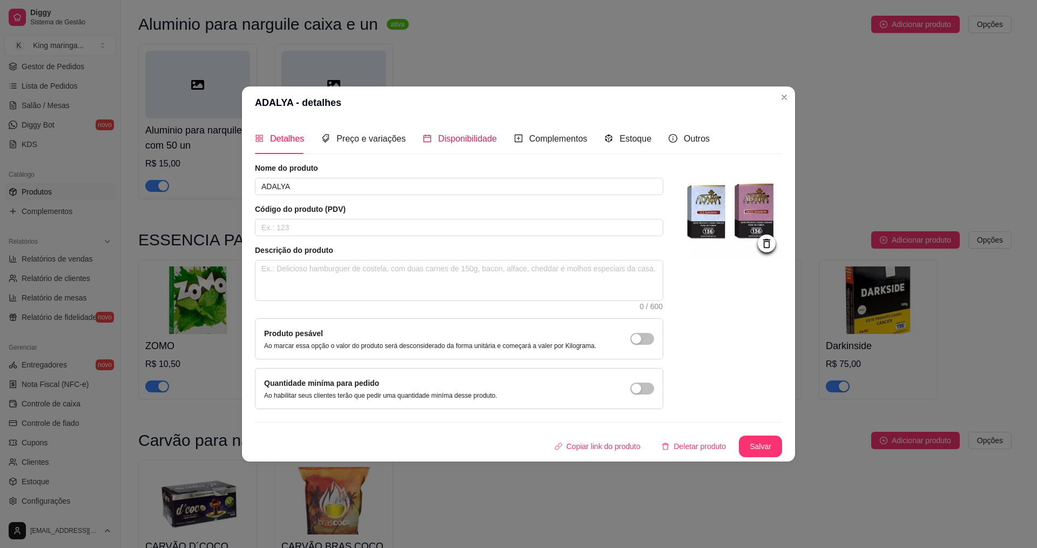
click at [471, 132] on div "Disponibilidade" at bounding box center [460, 139] width 74 height 14
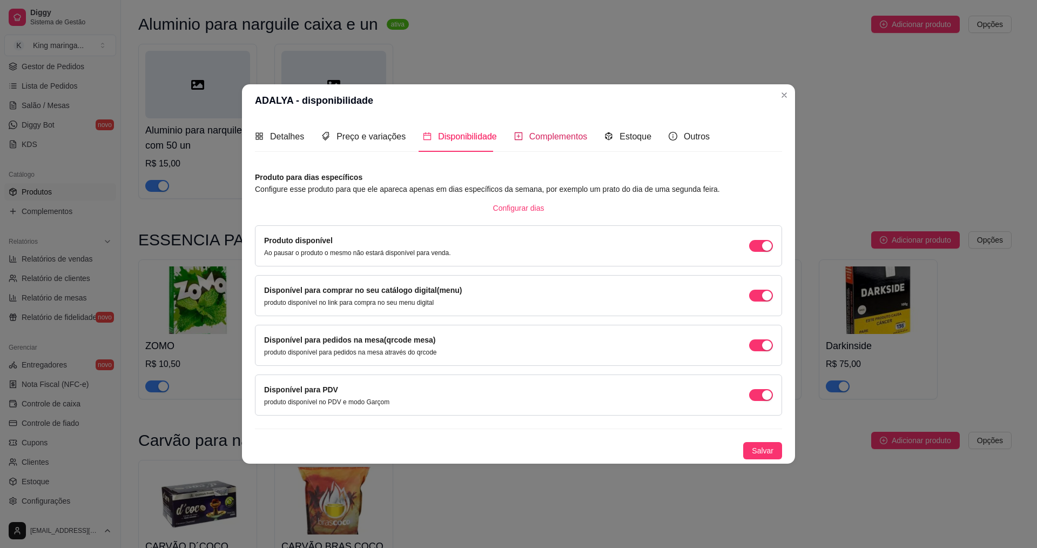
click at [560, 137] on span "Complementos" at bounding box center [558, 136] width 58 height 9
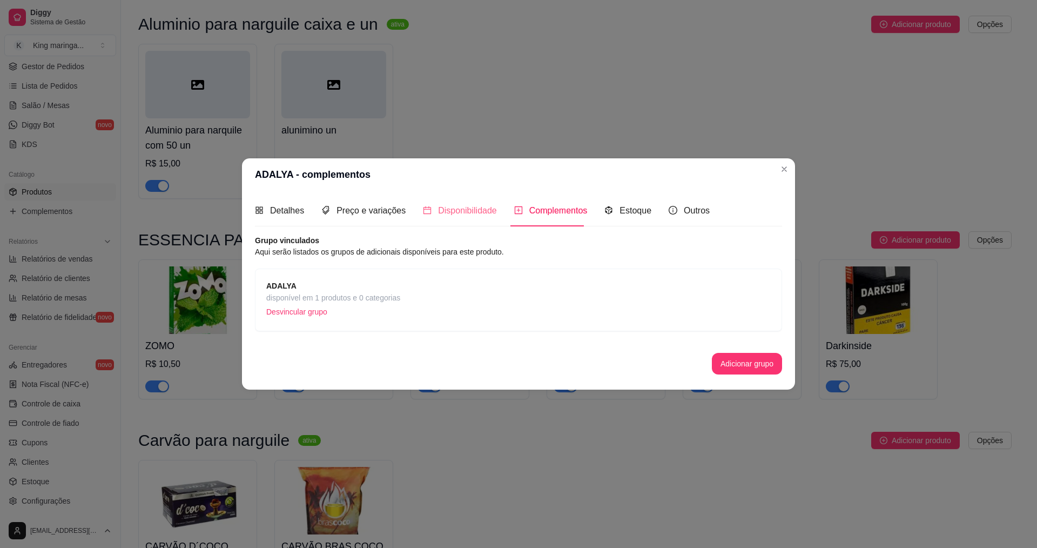
click at [484, 199] on div "Disponibilidade" at bounding box center [460, 210] width 74 height 31
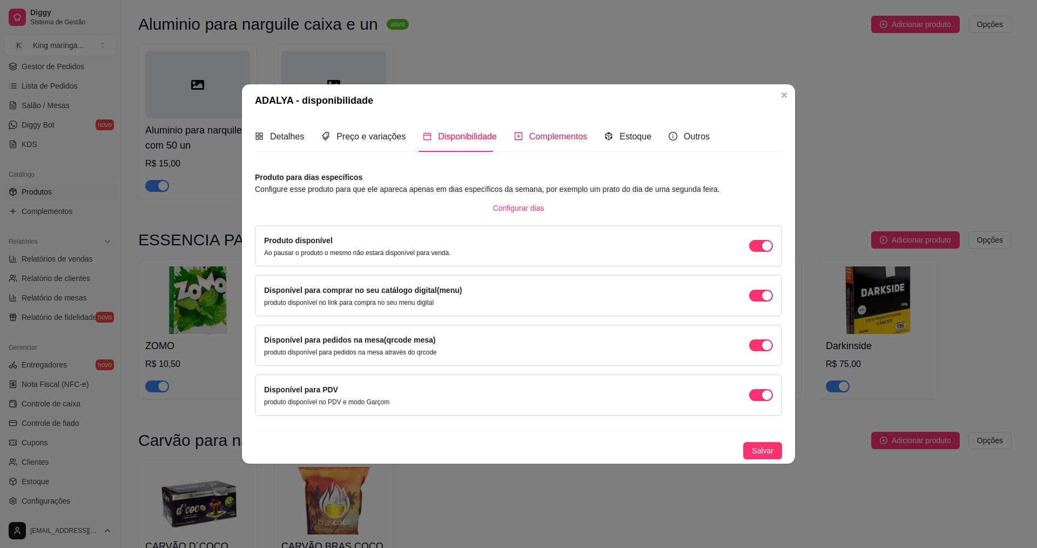
click at [540, 136] on span "Complementos" at bounding box center [558, 136] width 58 height 9
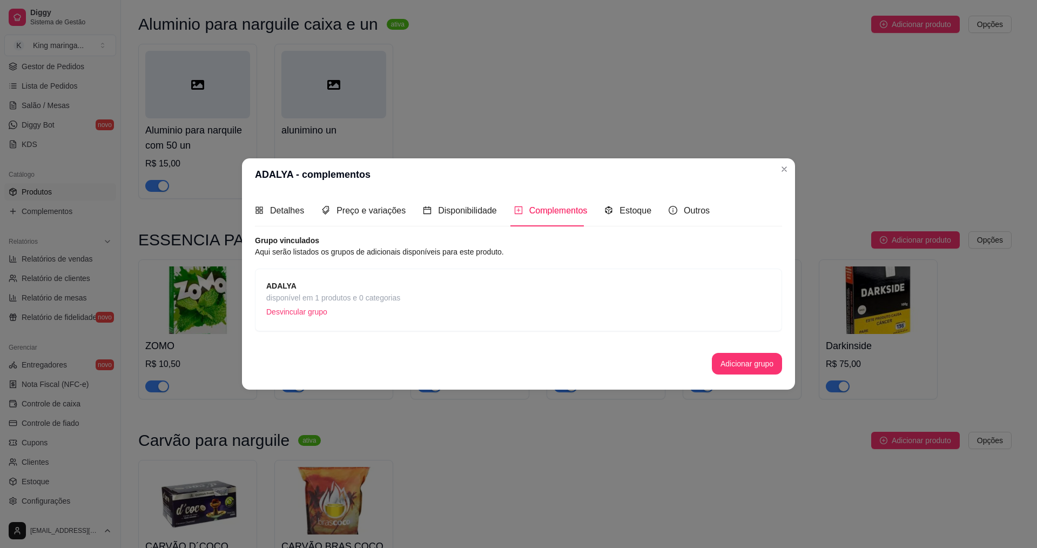
click at [349, 283] on span "ADALYA" at bounding box center [333, 286] width 134 height 12
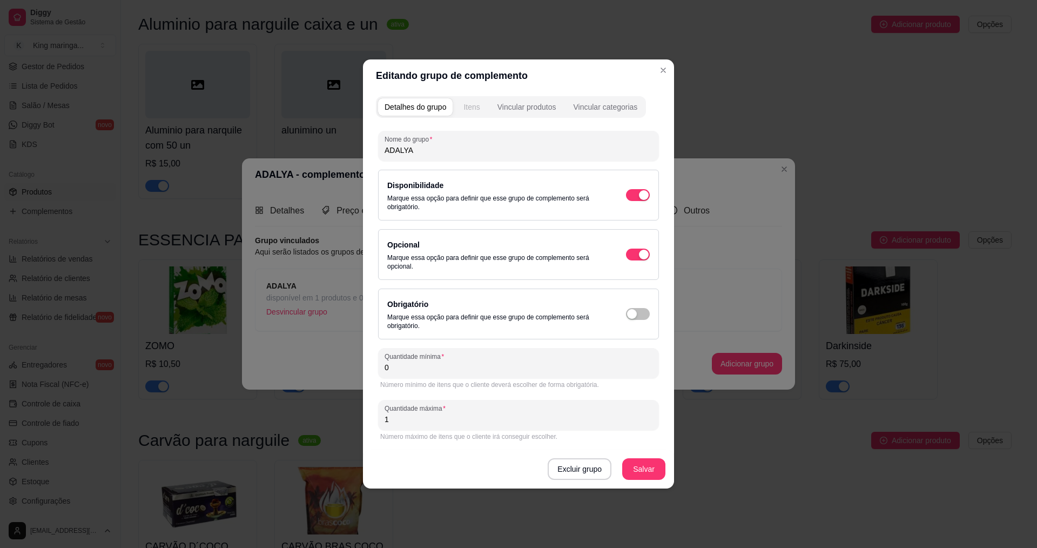
click at [474, 102] on div "Itens" at bounding box center [471, 107] width 16 height 11
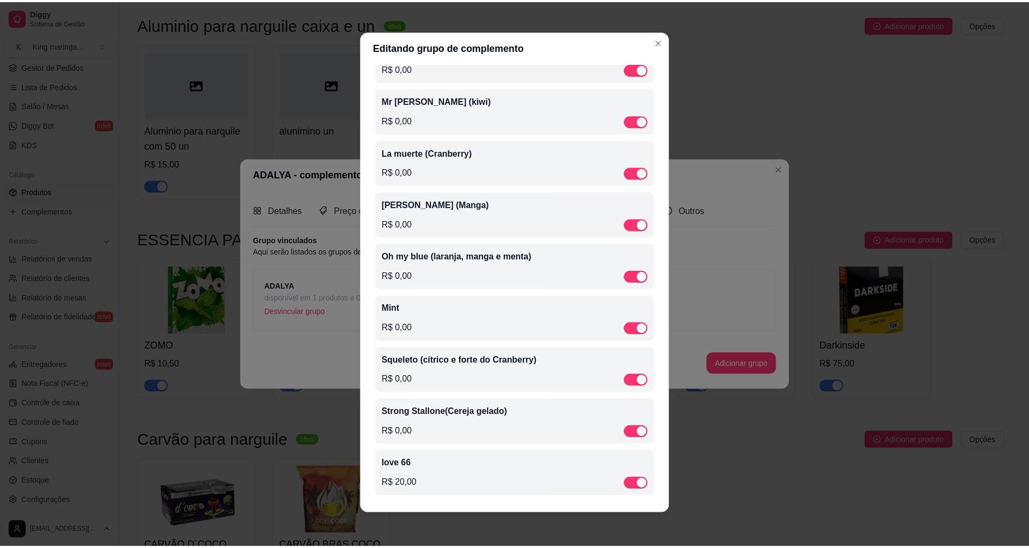
scroll to position [2, 0]
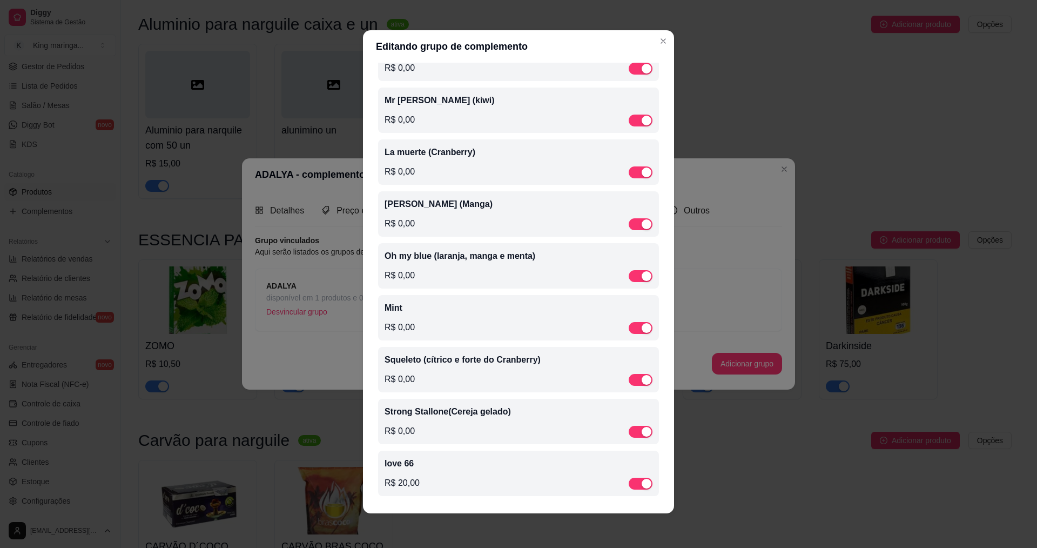
click at [436, 468] on p "love 66" at bounding box center [519, 463] width 268 height 13
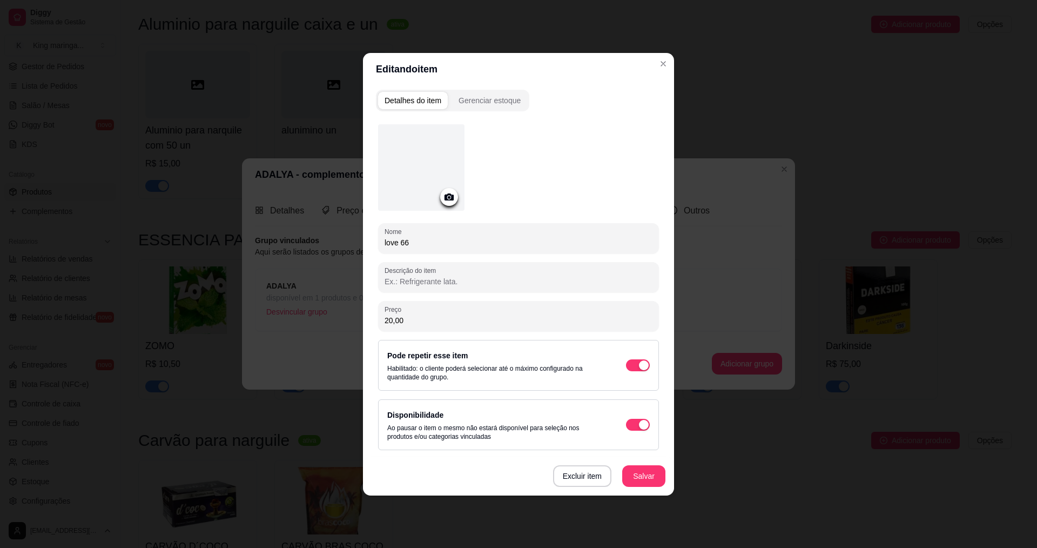
drag, startPoint x: 409, startPoint y: 321, endPoint x: 381, endPoint y: 321, distance: 27.5
click at [381, 321] on div "Preço 20,00" at bounding box center [518, 316] width 281 height 30
type input "2,00"
click at [652, 483] on button "Salvar" at bounding box center [643, 476] width 43 height 22
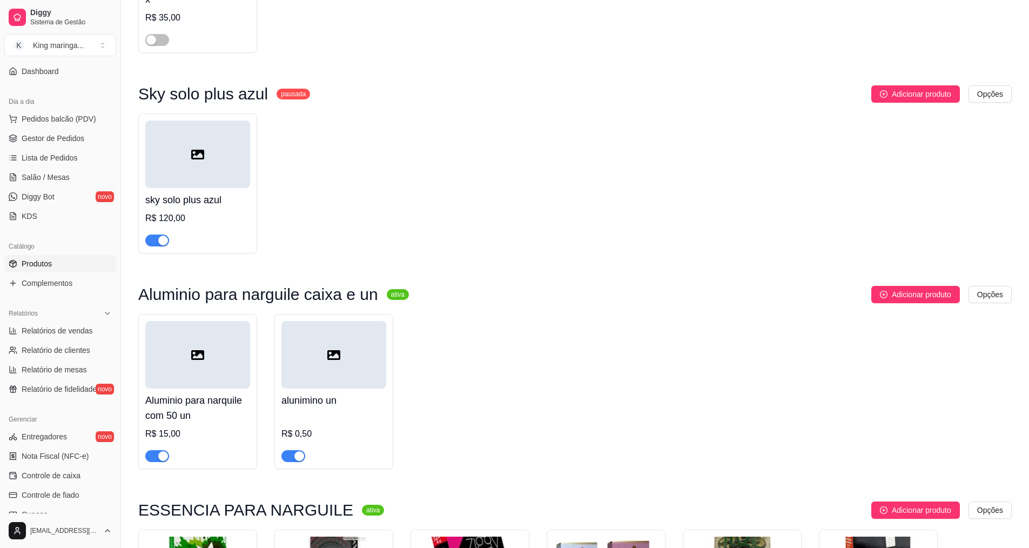
scroll to position [108, 0]
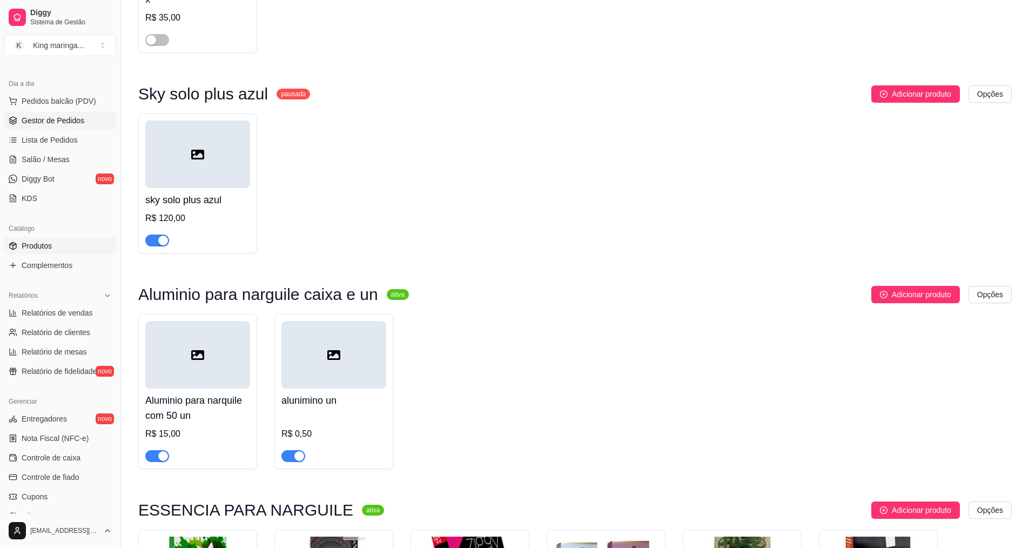
click at [38, 115] on link "Gestor de Pedidos" at bounding box center [60, 120] width 112 height 17
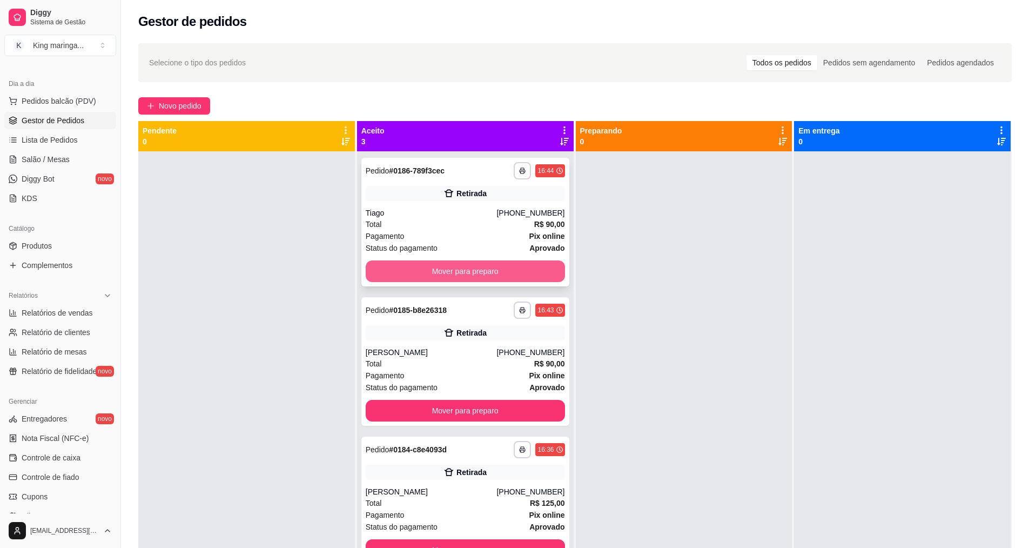
click at [503, 270] on button "Mover para preparo" at bounding box center [465, 271] width 199 height 22
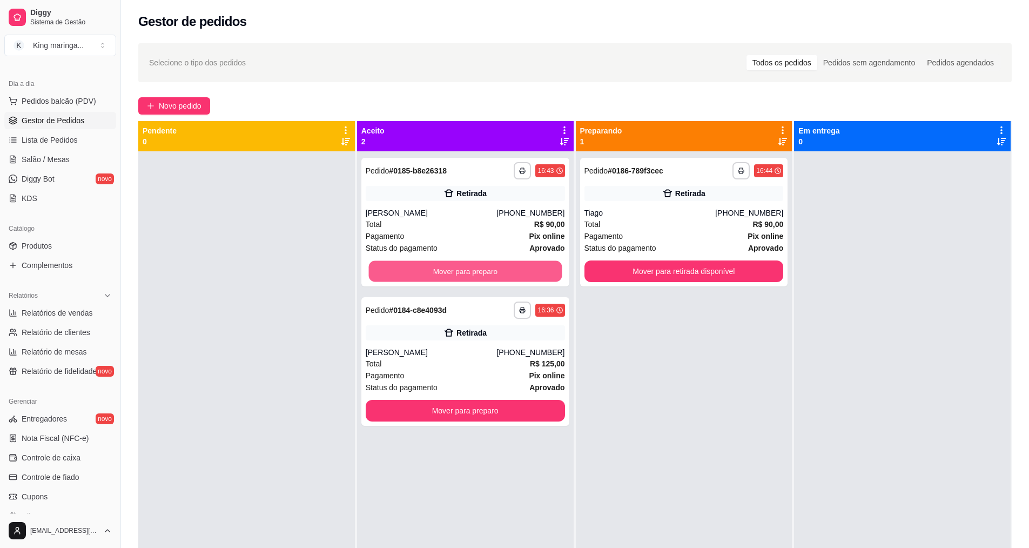
click at [503, 270] on button "Mover para preparo" at bounding box center [464, 271] width 193 height 21
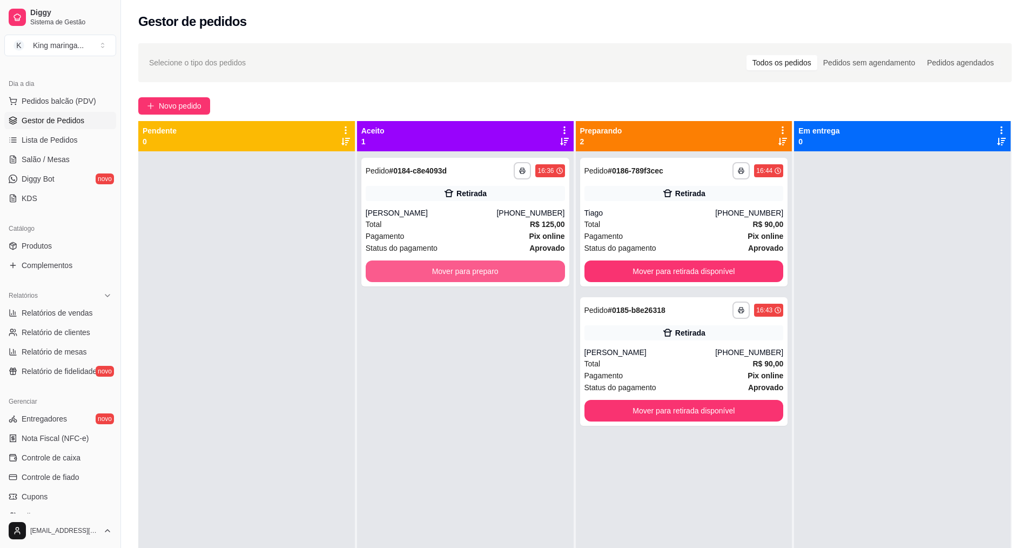
click at [503, 270] on button "Mover para preparo" at bounding box center [465, 271] width 199 height 22
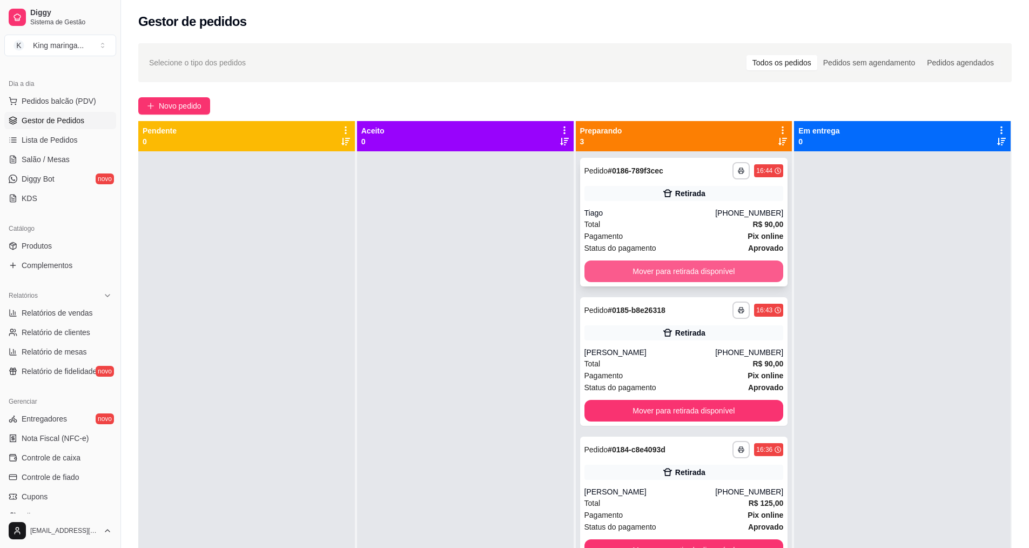
click at [688, 271] on button "Mover para retirada disponível" at bounding box center [683, 271] width 199 height 22
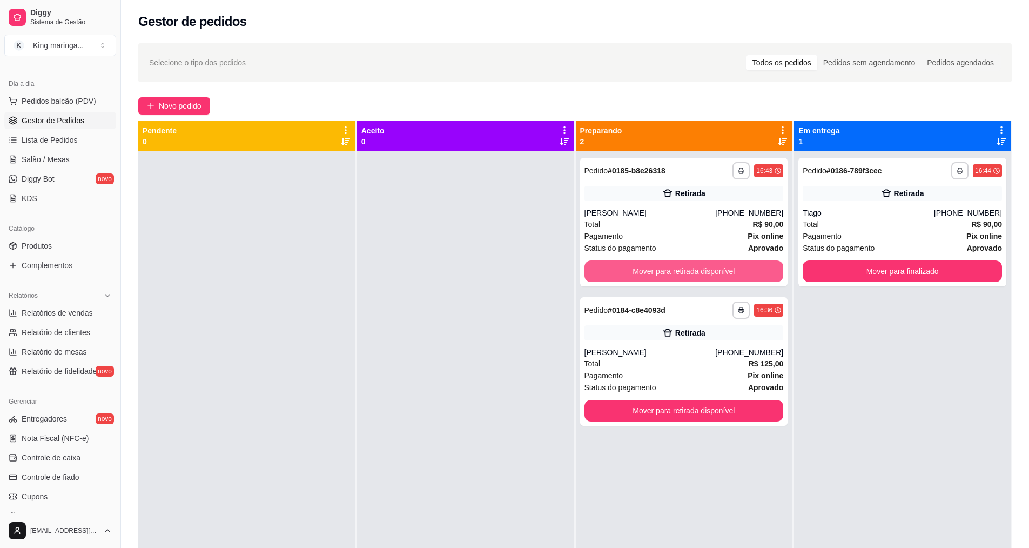
click at [688, 271] on button "Mover para retirada disponível" at bounding box center [683, 271] width 199 height 22
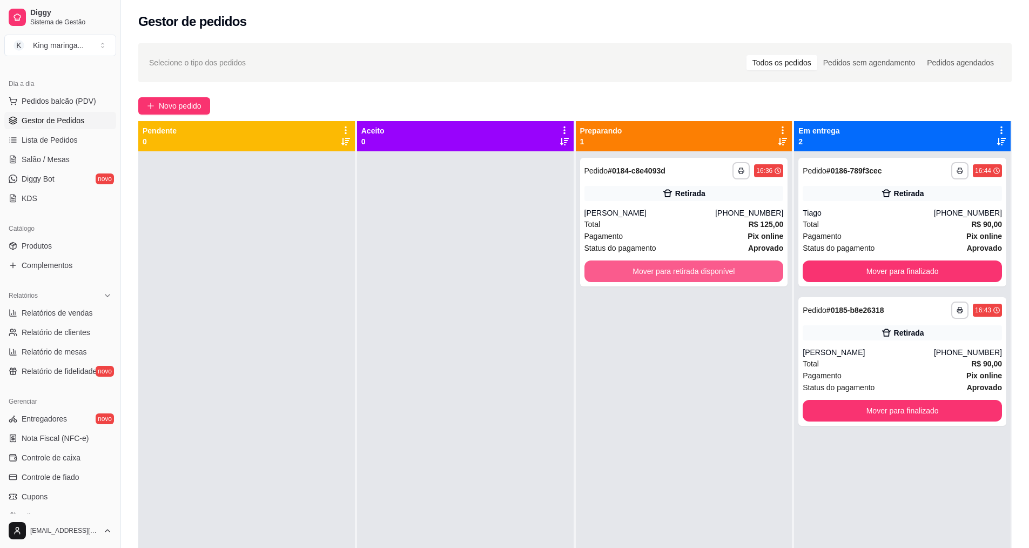
click at [690, 271] on button "Mover para retirada disponível" at bounding box center [683, 271] width 199 height 22
